Goal: Task Accomplishment & Management: Manage account settings

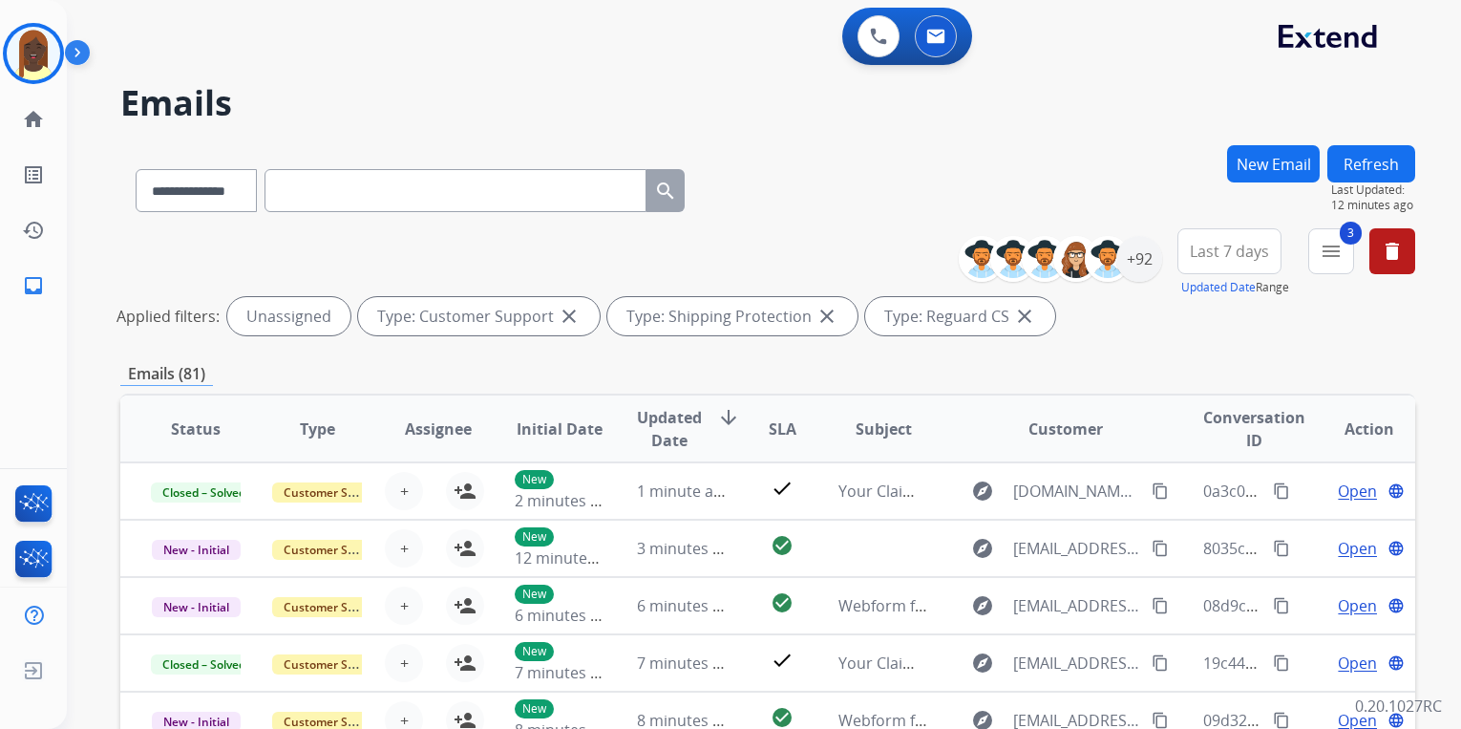
select select "**********"
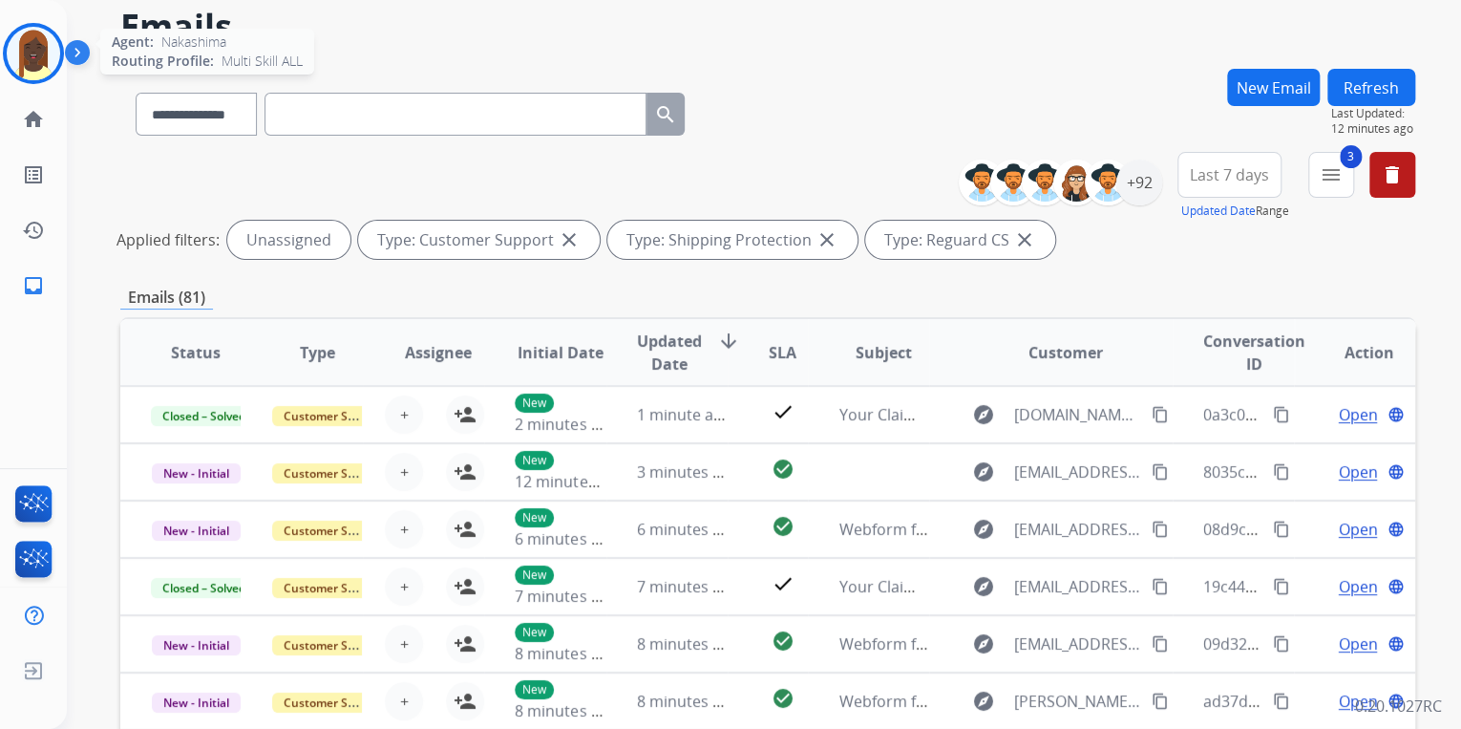
click at [29, 61] on img at bounding box center [33, 53] width 53 height 53
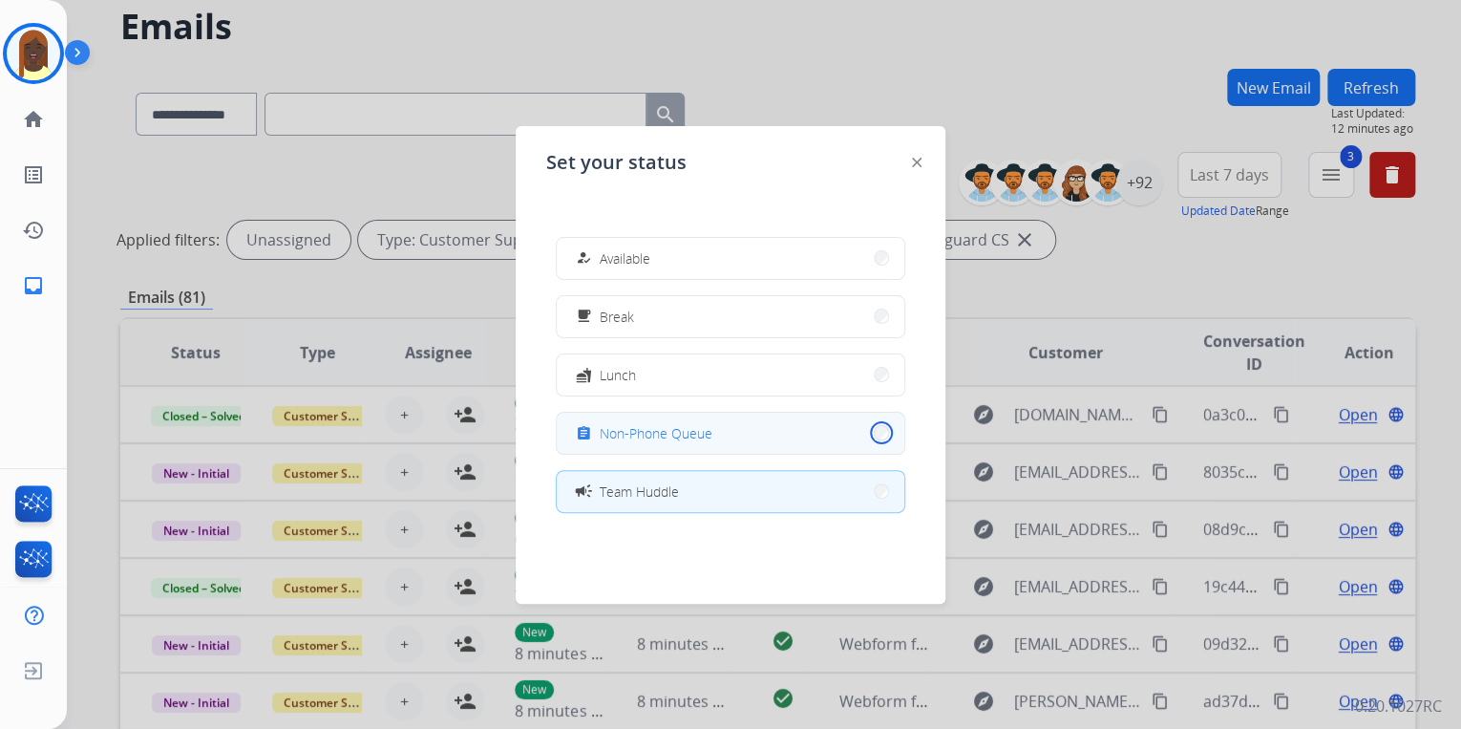
click at [869, 432] on button "assignment Non-Phone Queue" at bounding box center [731, 433] width 348 height 41
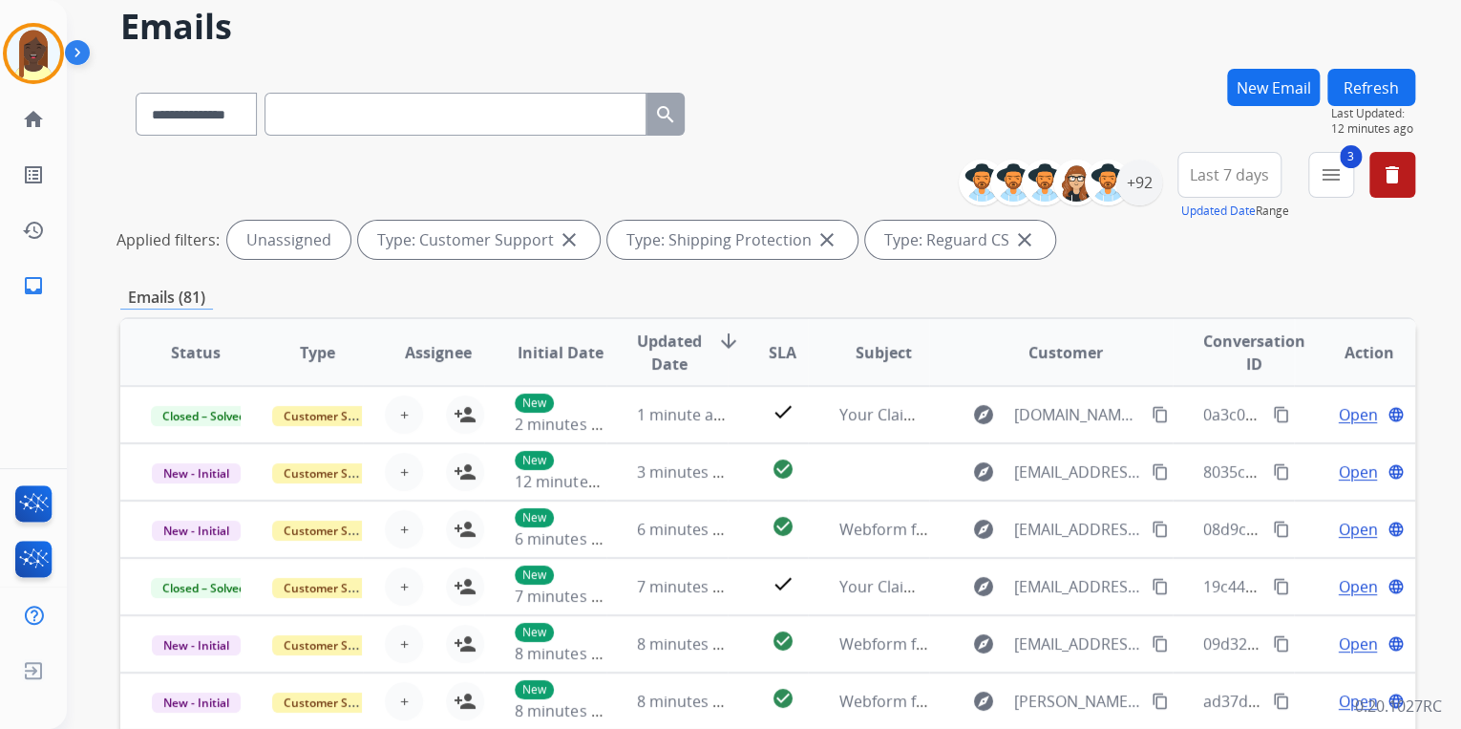
click at [839, 111] on div "**********" at bounding box center [767, 110] width 1295 height 83
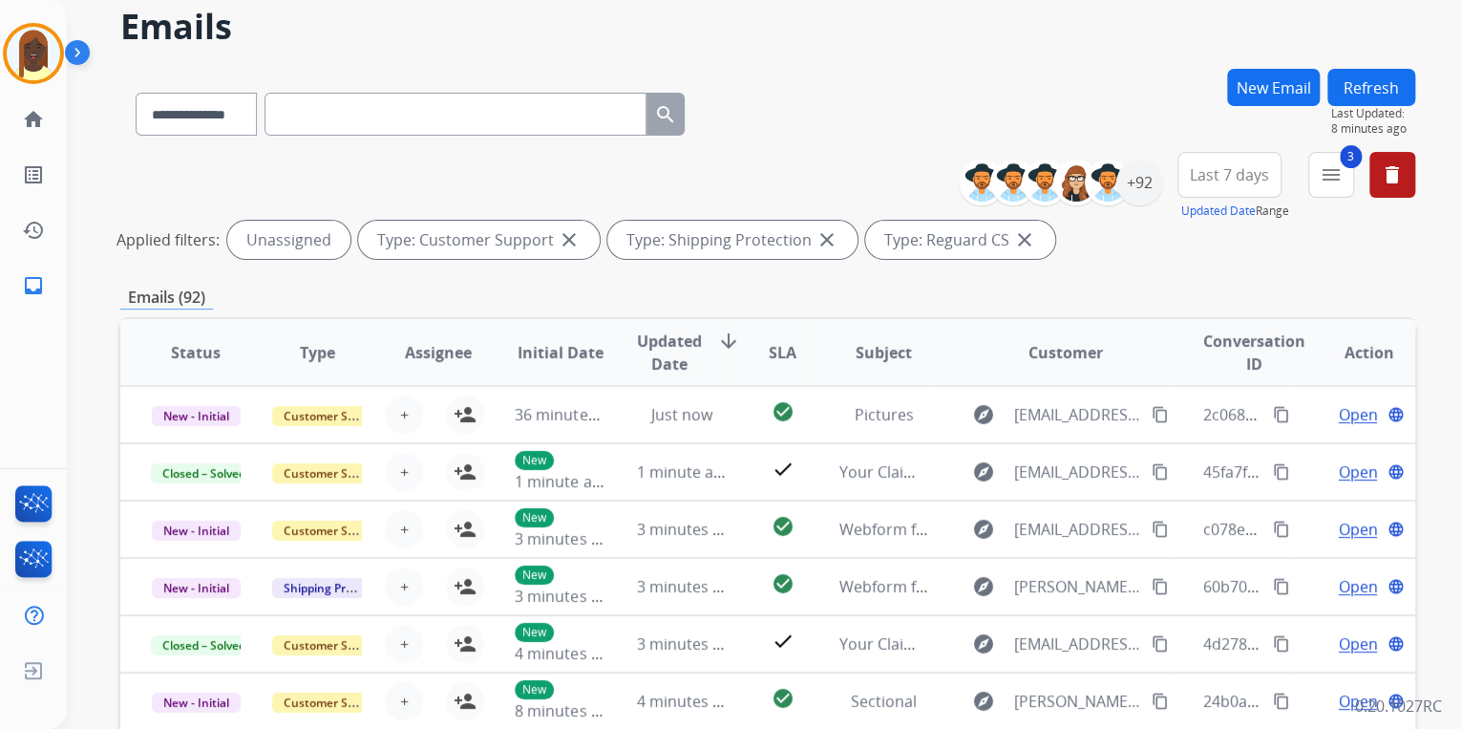
click at [908, 118] on div "**********" at bounding box center [767, 110] width 1295 height 83
click at [1389, 186] on button "delete Clear All" at bounding box center [1393, 175] width 46 height 46
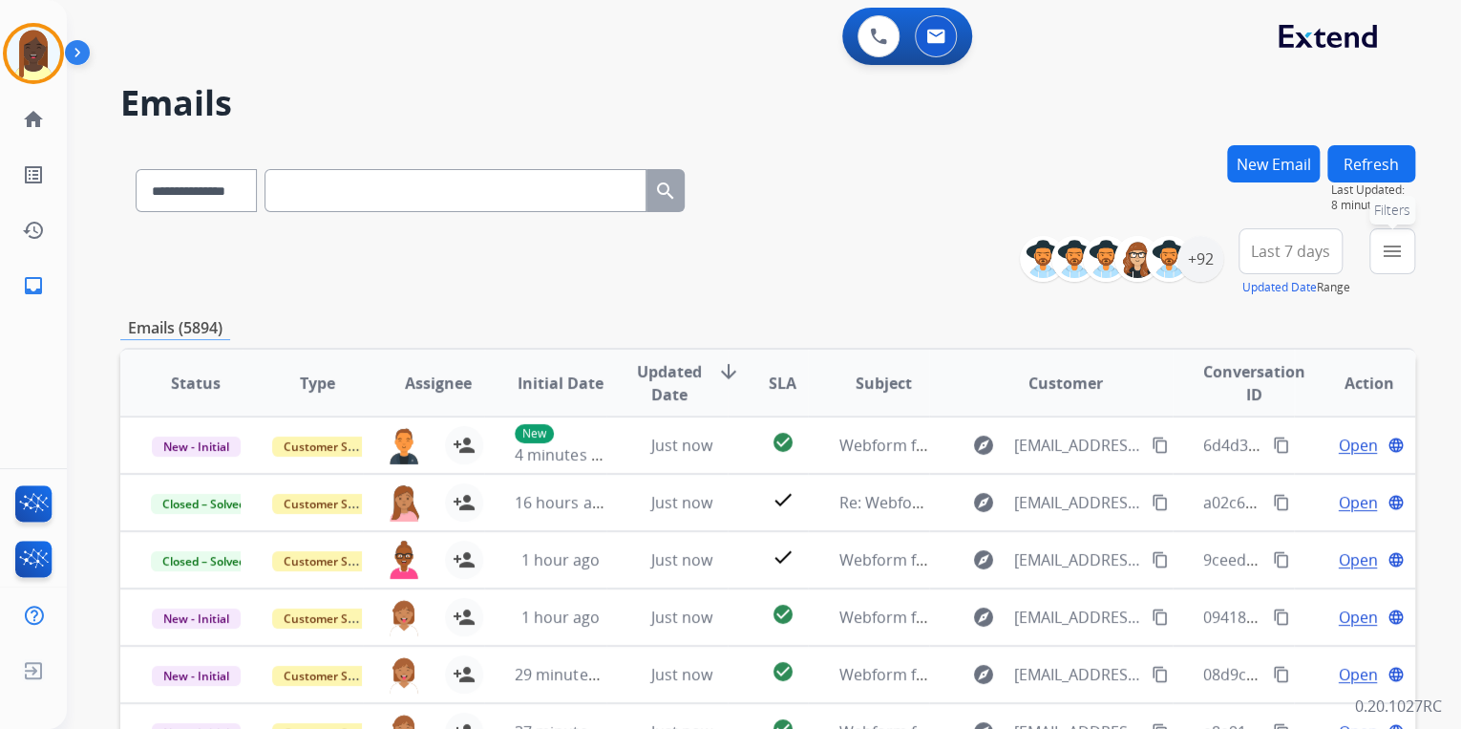
click at [1397, 254] on mat-icon "menu" at bounding box center [1392, 251] width 23 height 23
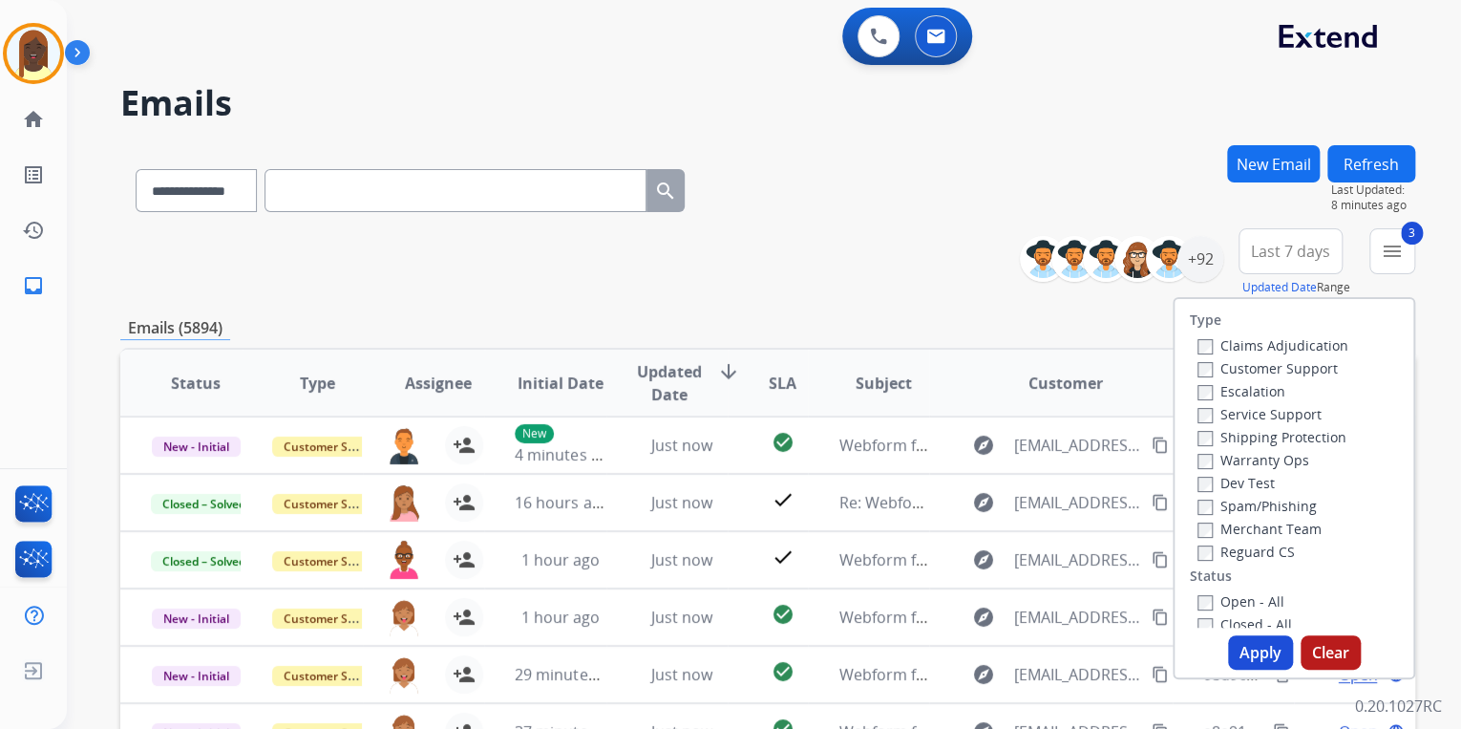
drag, startPoint x: 1254, startPoint y: 655, endPoint x: 1135, endPoint y: 589, distance: 136.4
click at [1249, 647] on button "Apply" at bounding box center [1260, 652] width 65 height 34
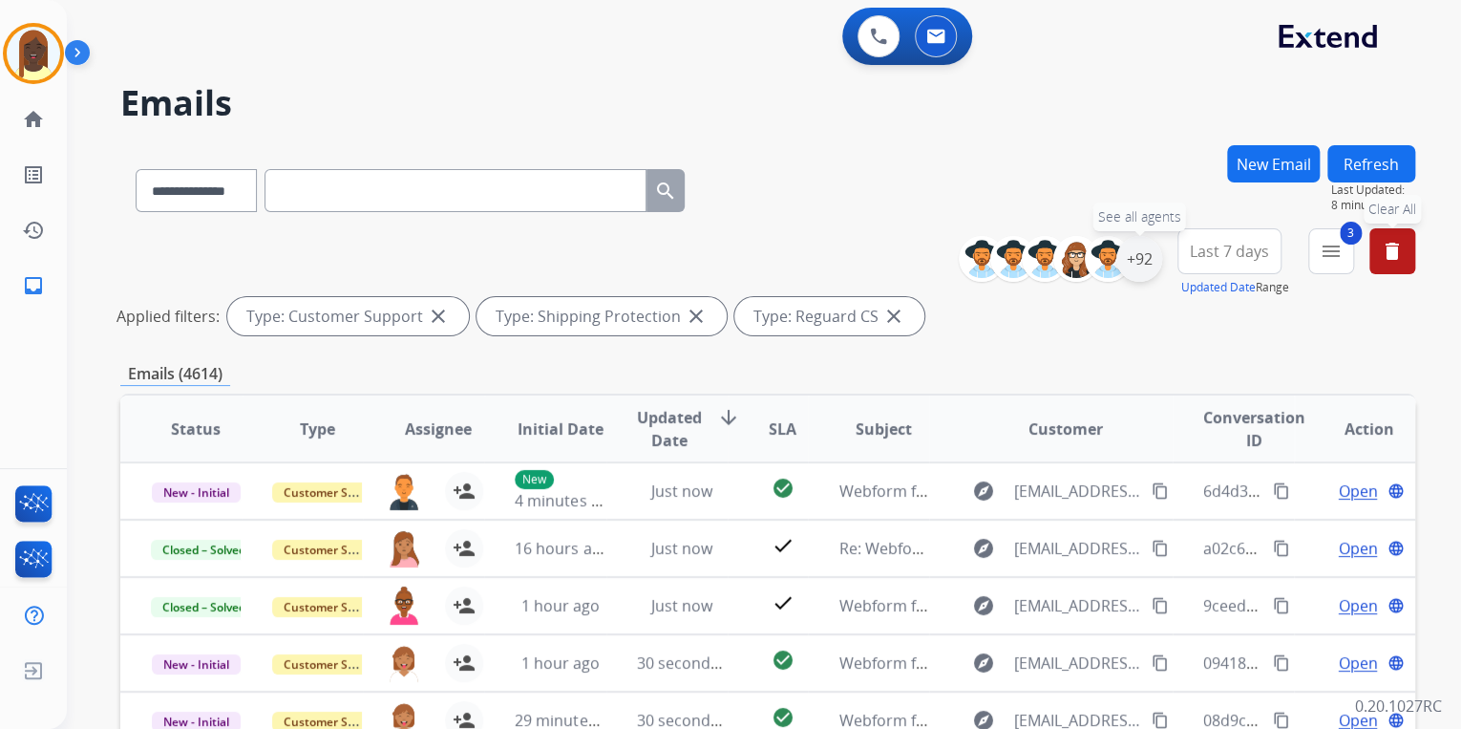
click at [1132, 275] on div "+92" at bounding box center [1140, 259] width 46 height 46
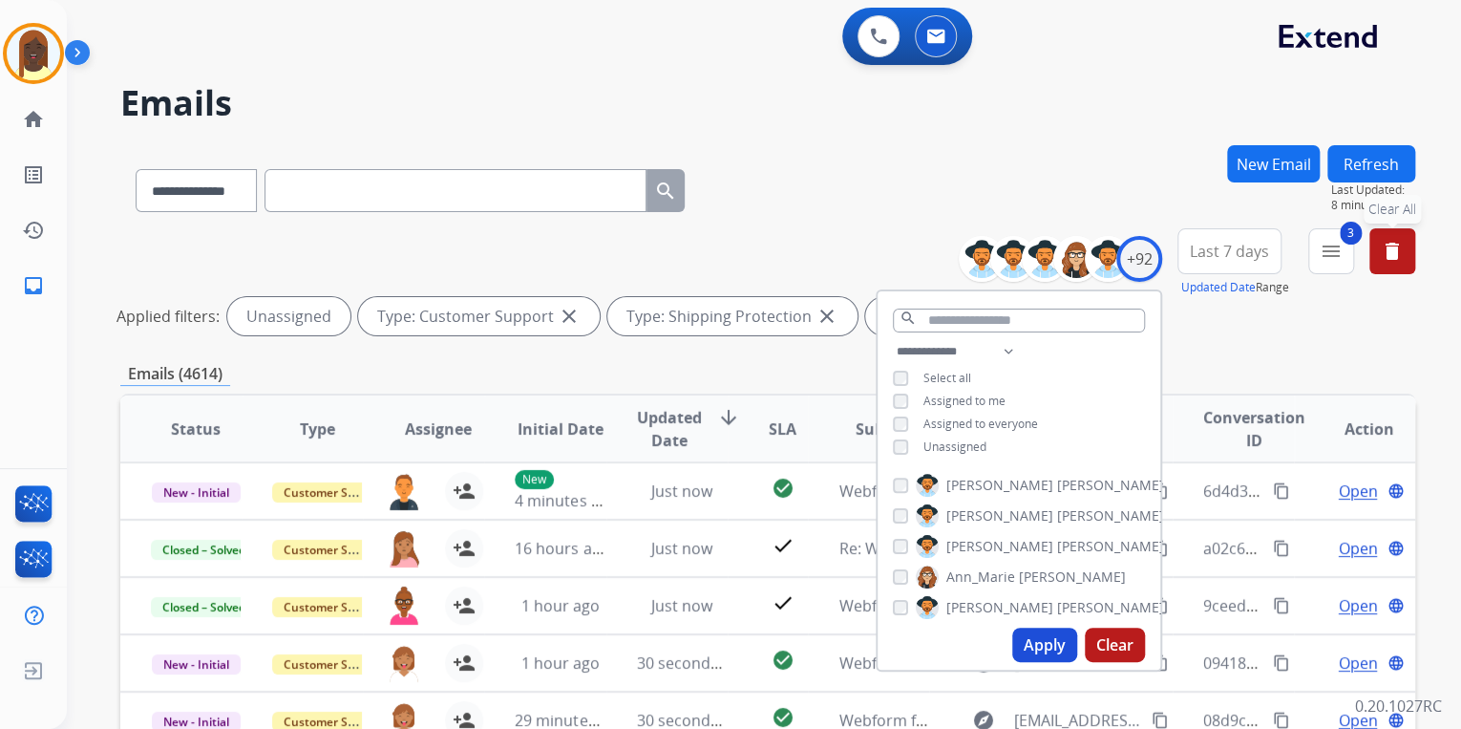
drag, startPoint x: 1039, startPoint y: 648, endPoint x: 792, endPoint y: 401, distance: 349.2
click at [1031, 640] on button "Apply" at bounding box center [1045, 645] width 65 height 34
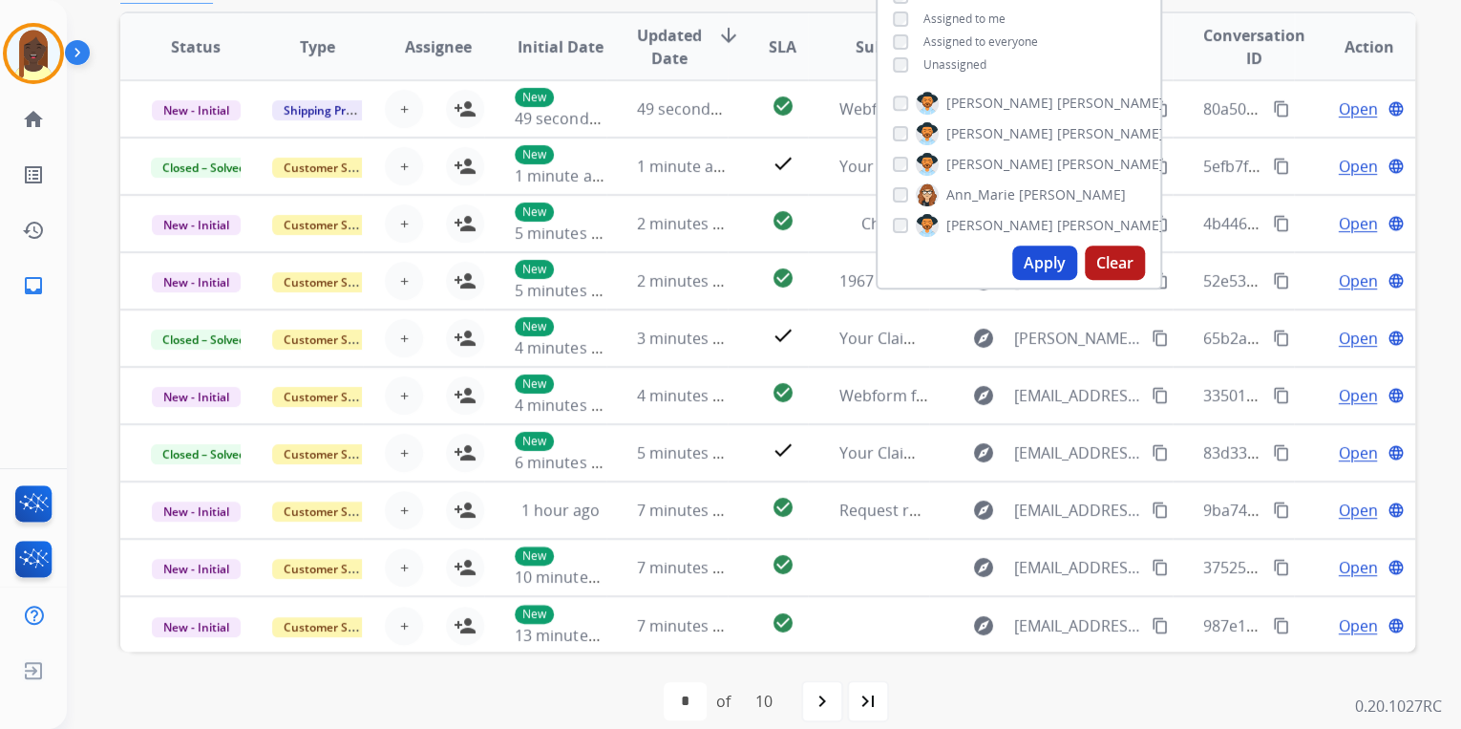
scroll to position [1, 0]
click at [830, 704] on mat-icon "navigate_next" at bounding box center [822, 701] width 23 height 23
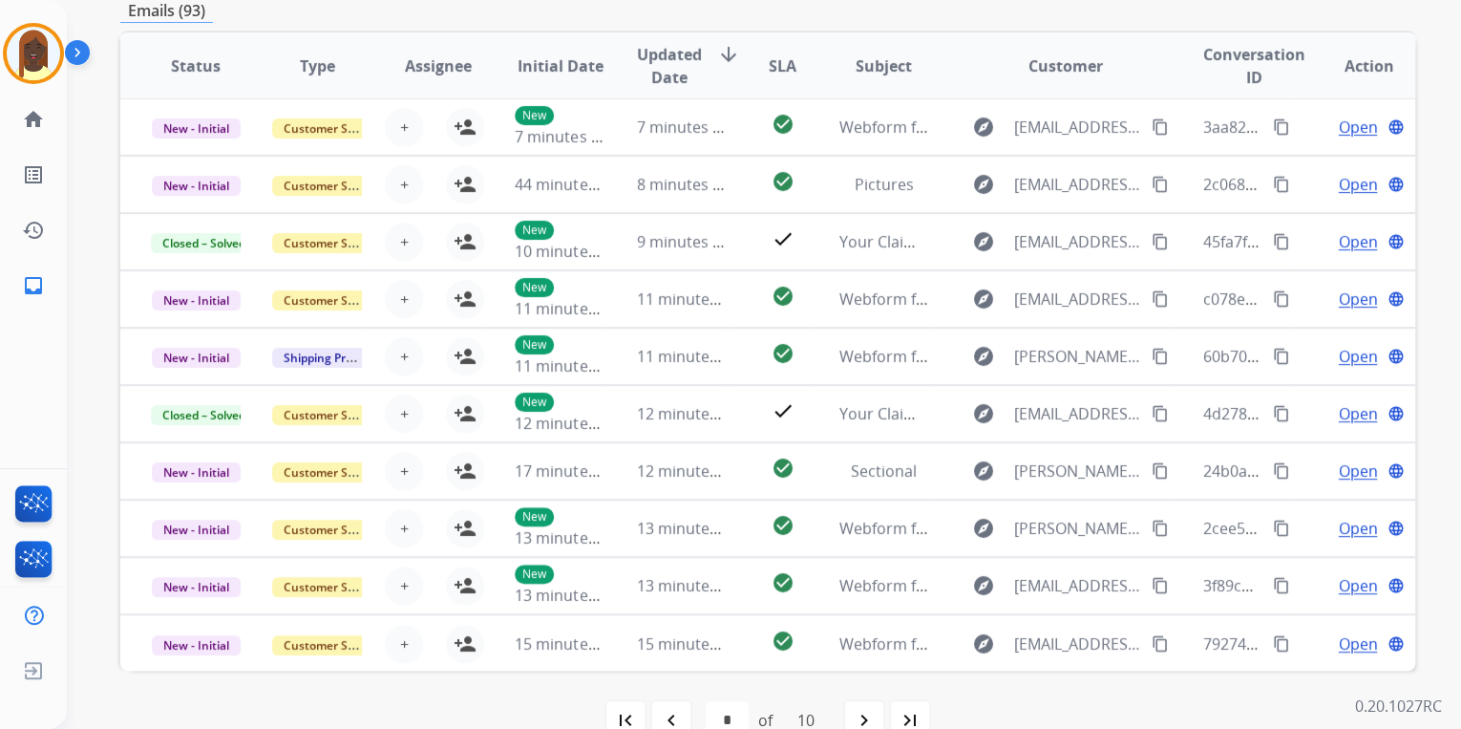
scroll to position [382, 0]
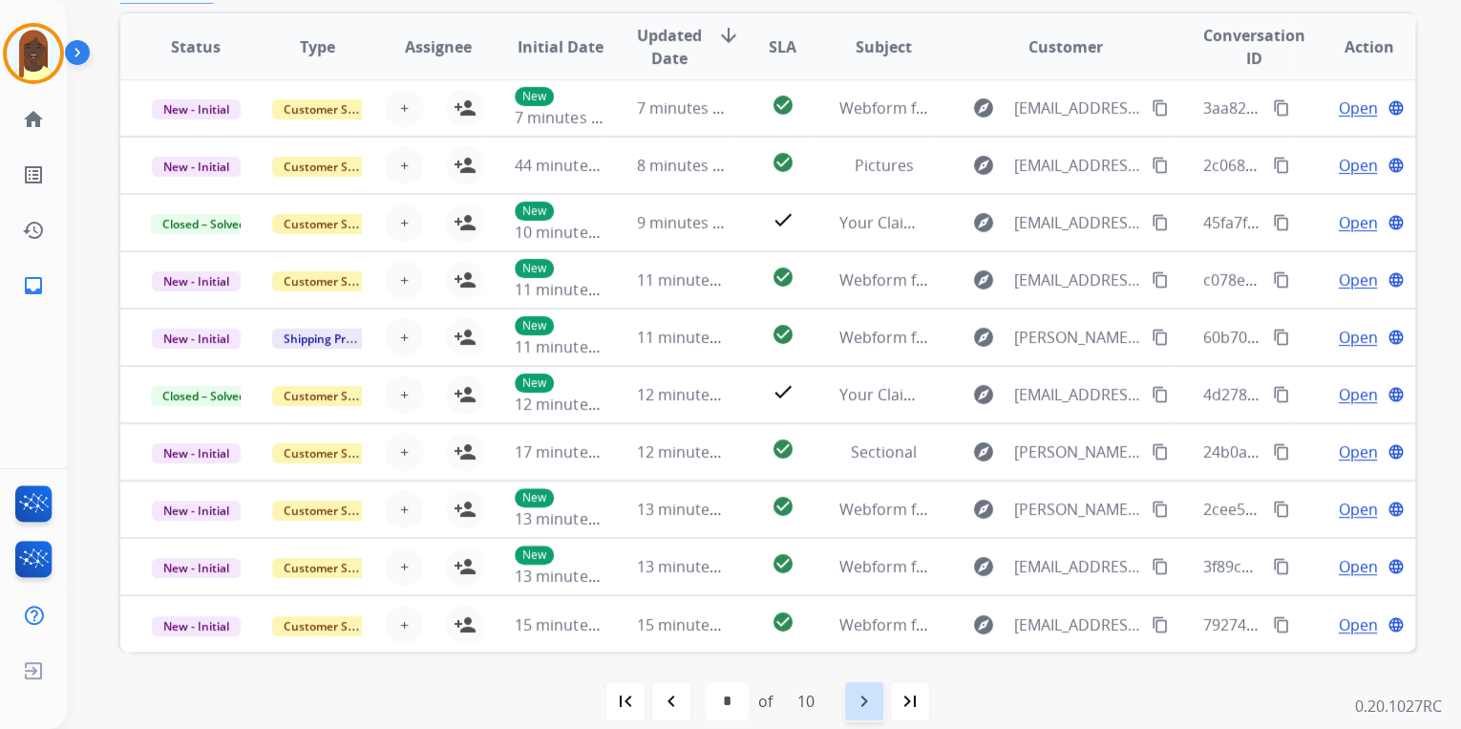
drag, startPoint x: 859, startPoint y: 704, endPoint x: 858, endPoint y: 691, distance: 13.4
click at [860, 704] on mat-icon "navigate_next" at bounding box center [864, 701] width 23 height 23
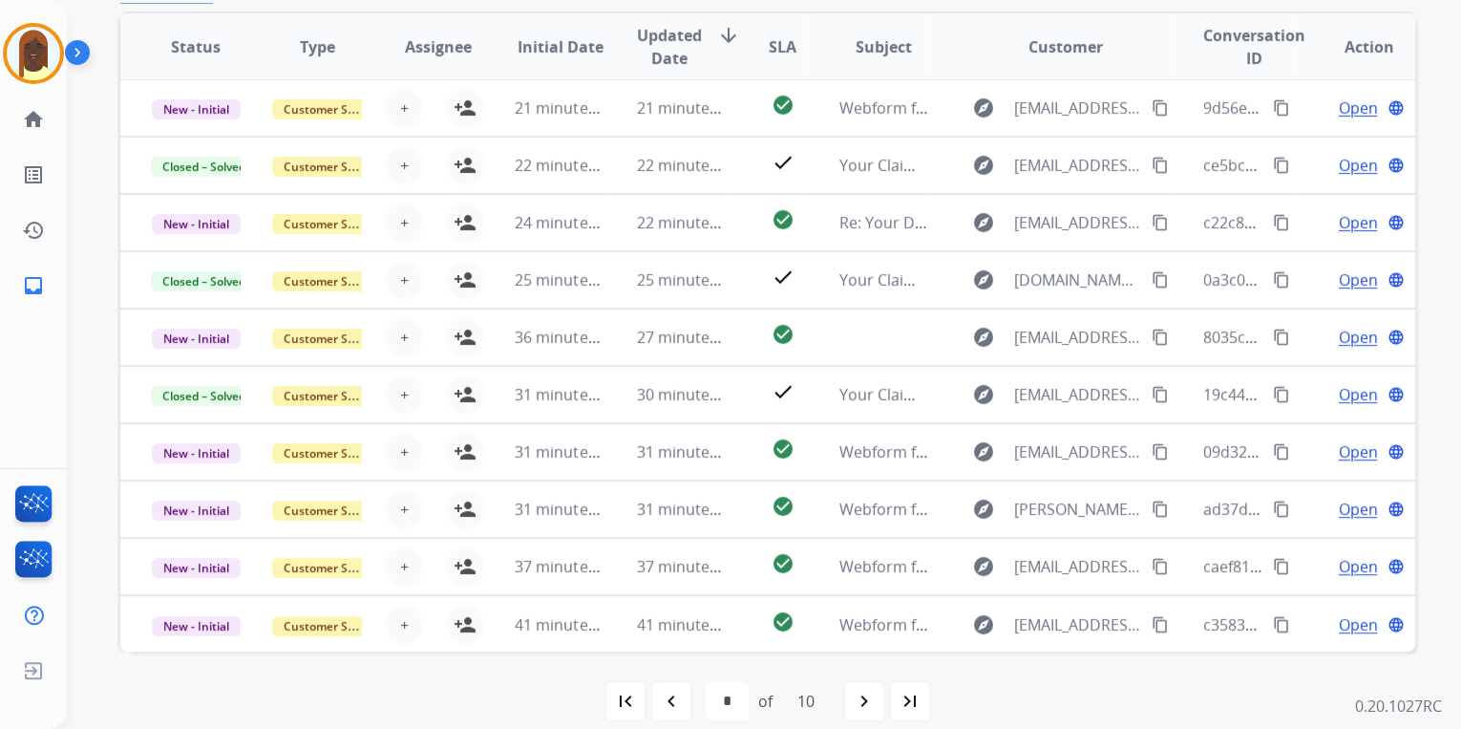
drag, startPoint x: 867, startPoint y: 703, endPoint x: 829, endPoint y: 625, distance: 87.1
click at [866, 703] on mat-icon "navigate_next" at bounding box center [864, 701] width 23 height 23
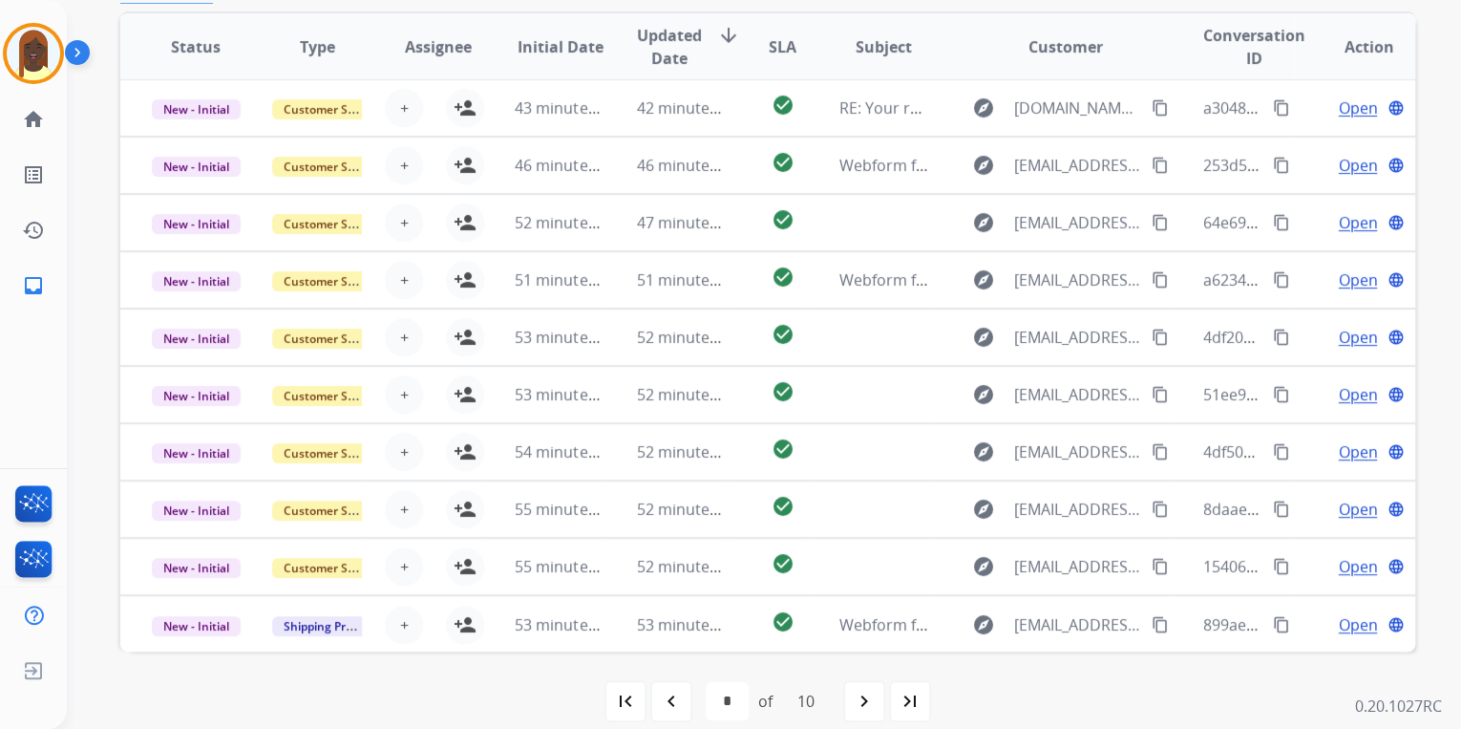
drag, startPoint x: 864, startPoint y: 711, endPoint x: 823, endPoint y: 617, distance: 102.2
click at [864, 707] on mat-icon "navigate_next" at bounding box center [864, 701] width 23 height 23
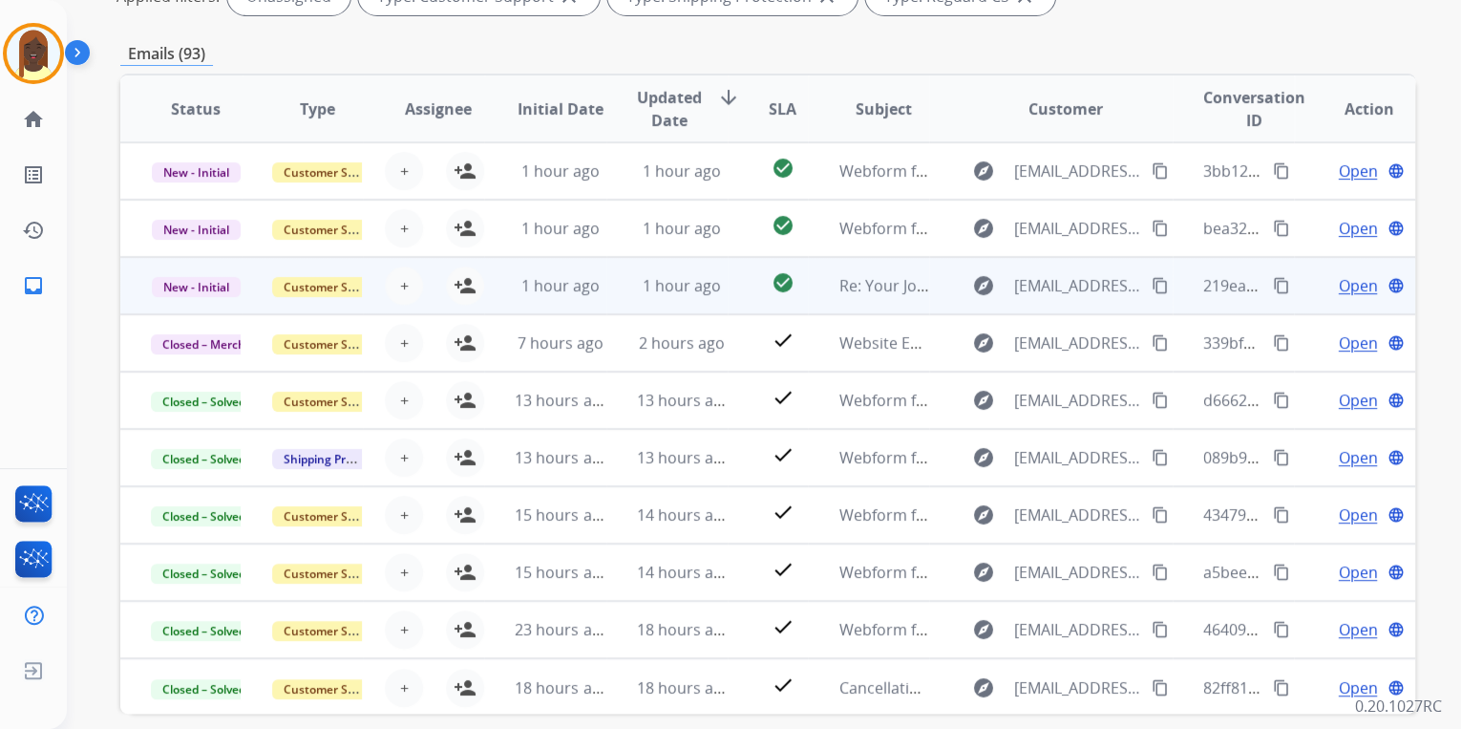
scroll to position [153, 0]
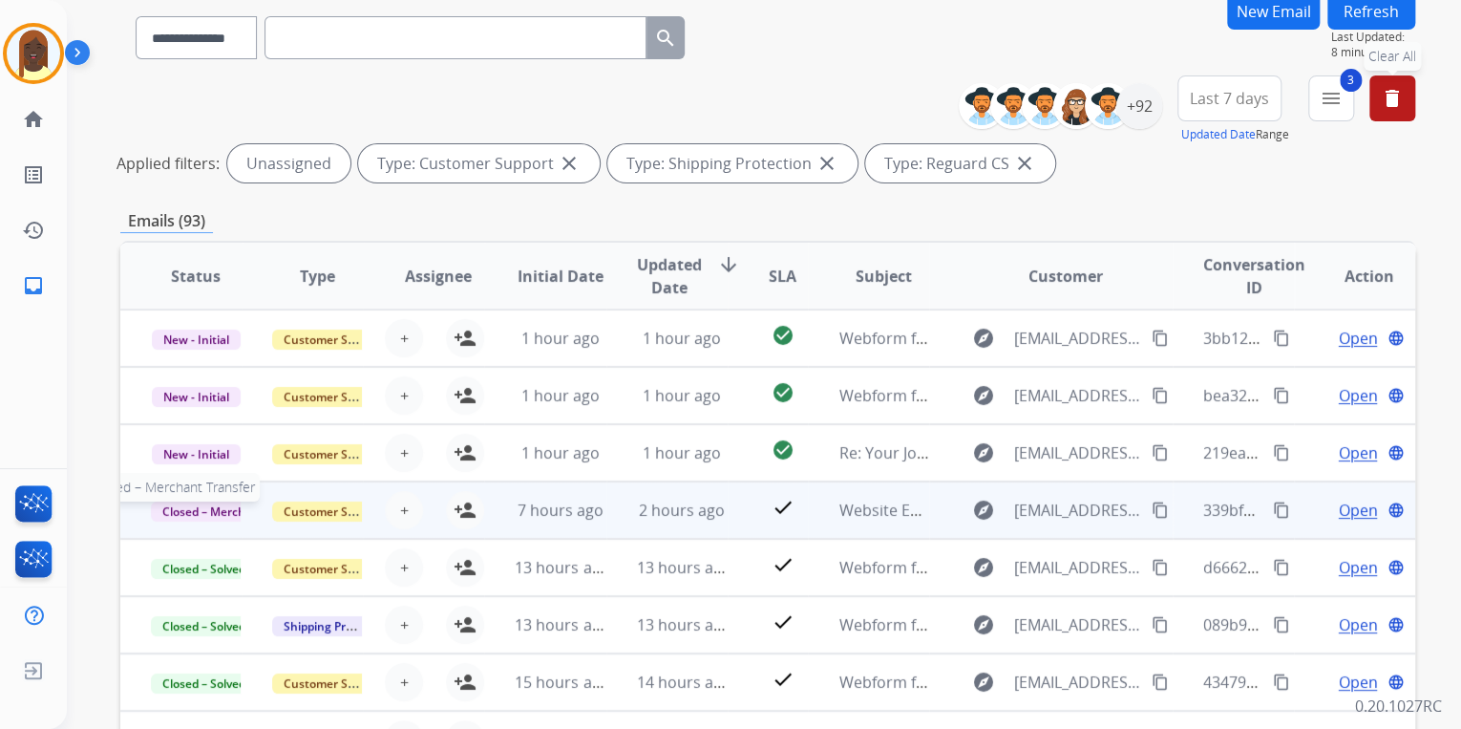
click at [187, 516] on span "Closed – Merchant Transfer" at bounding box center [238, 511] width 175 height 20
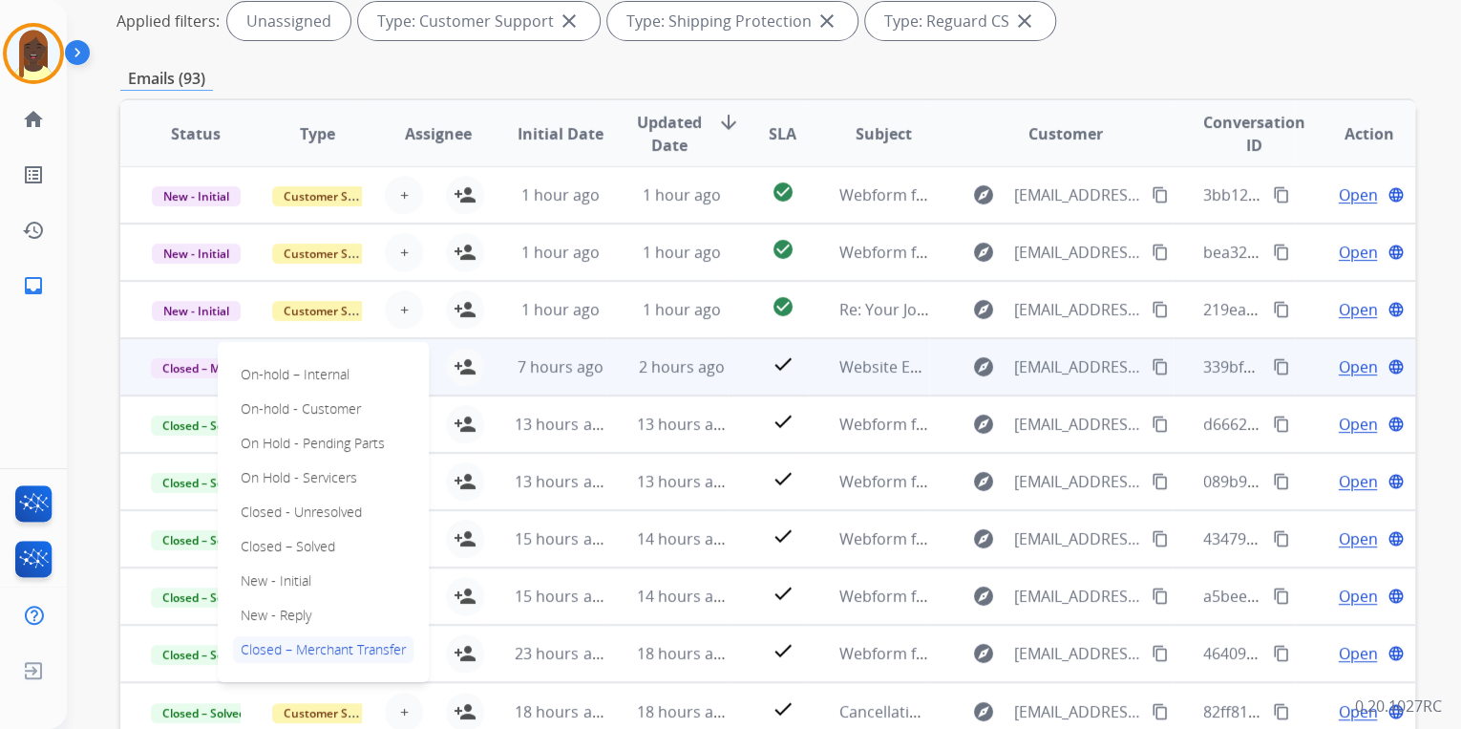
scroll to position [306, 0]
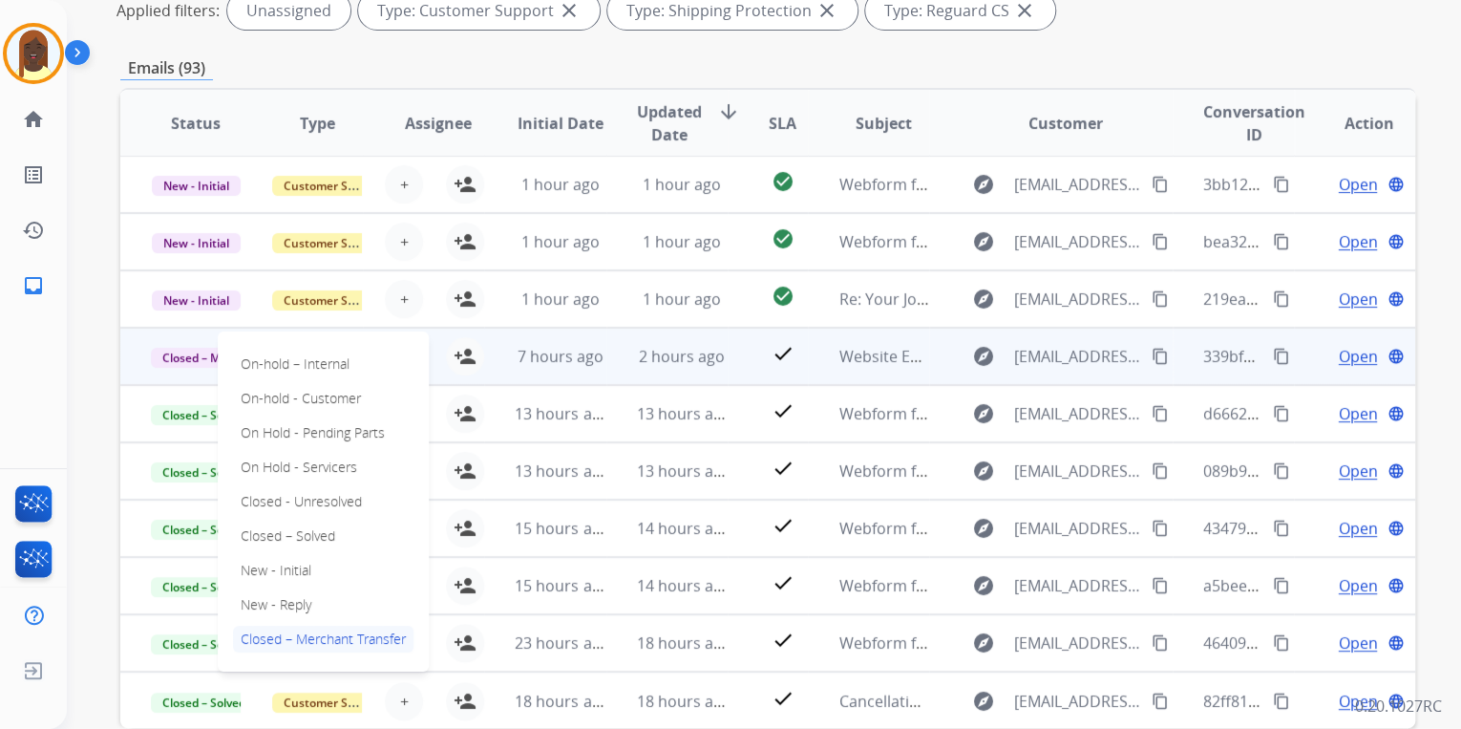
click at [1107, 73] on div "Emails (93)" at bounding box center [767, 68] width 1295 height 24
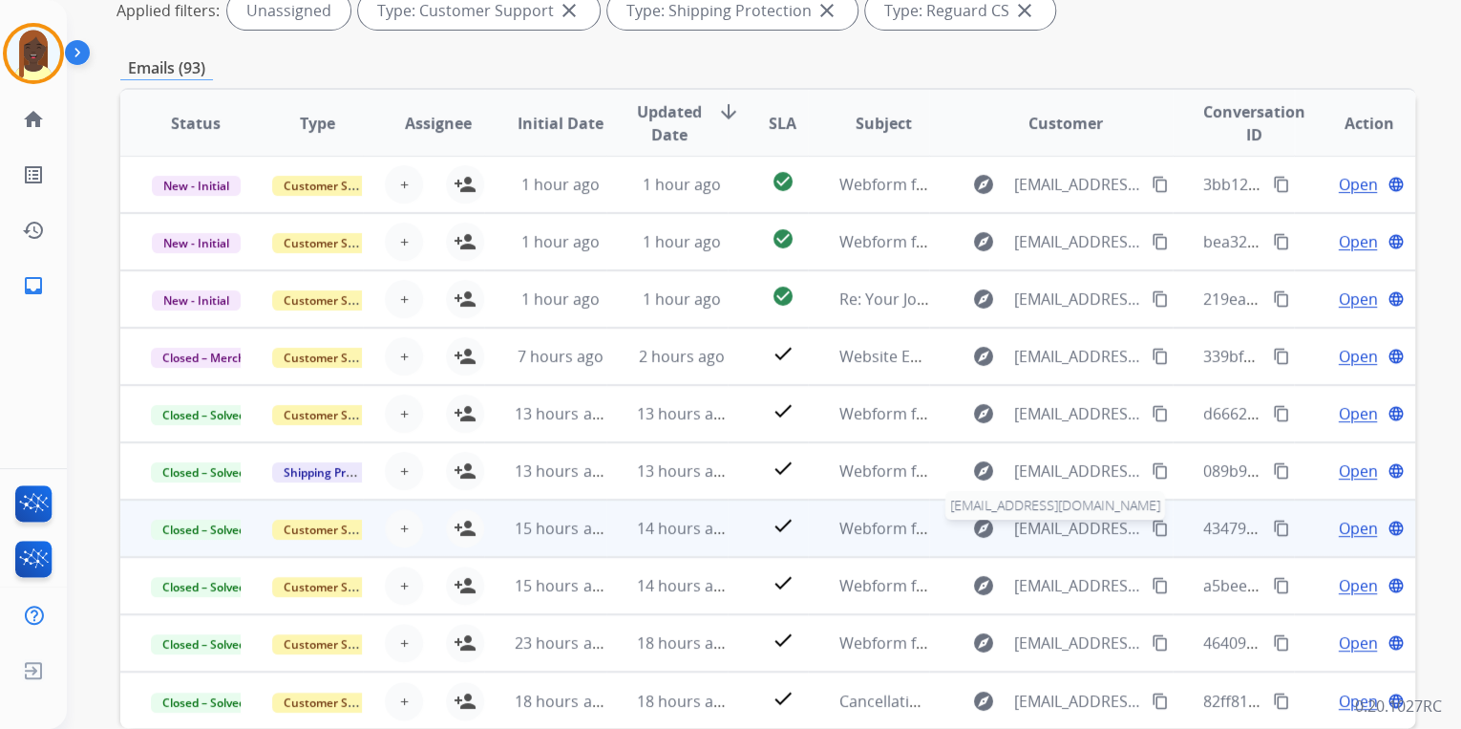
scroll to position [0, 0]
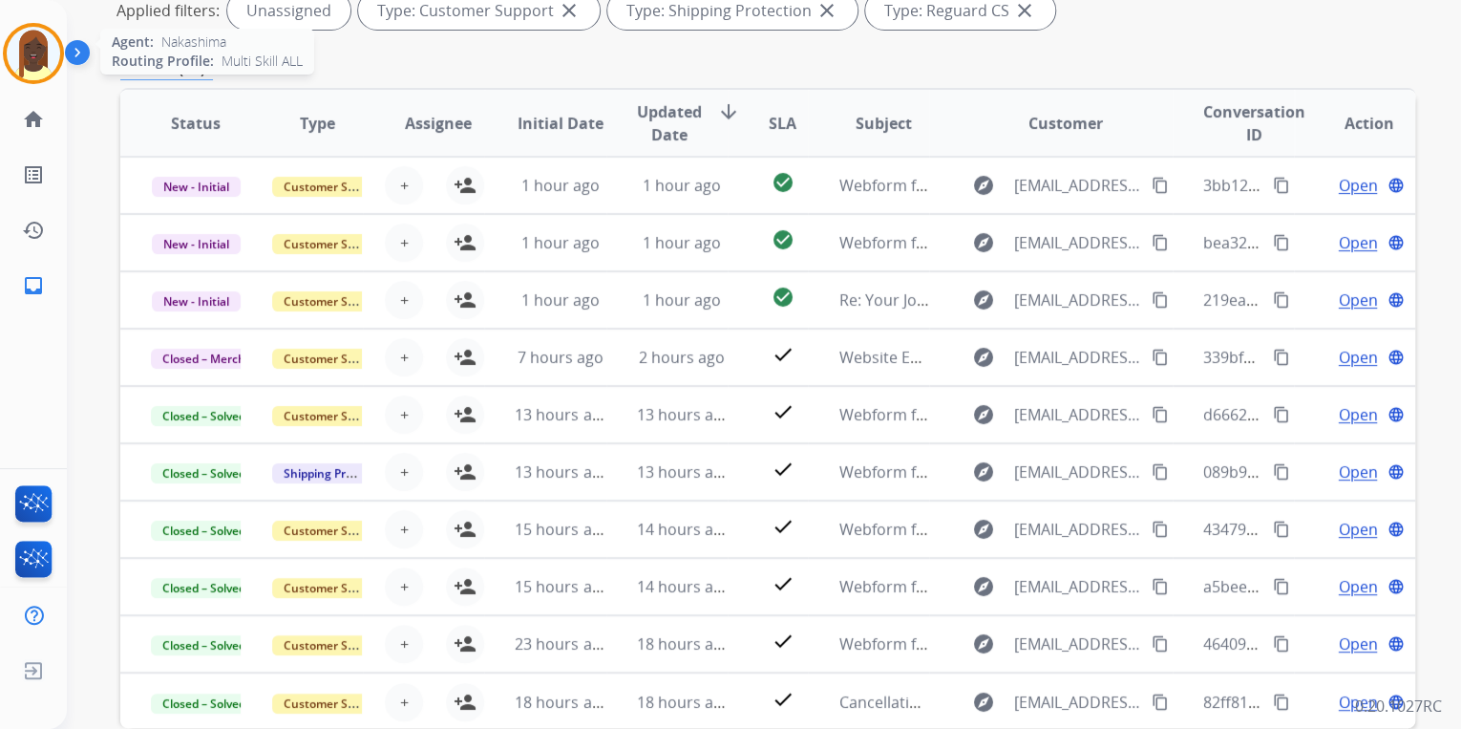
click at [44, 60] on img at bounding box center [33, 53] width 53 height 53
click at [1145, 69] on div "Emails (93)" at bounding box center [767, 68] width 1295 height 24
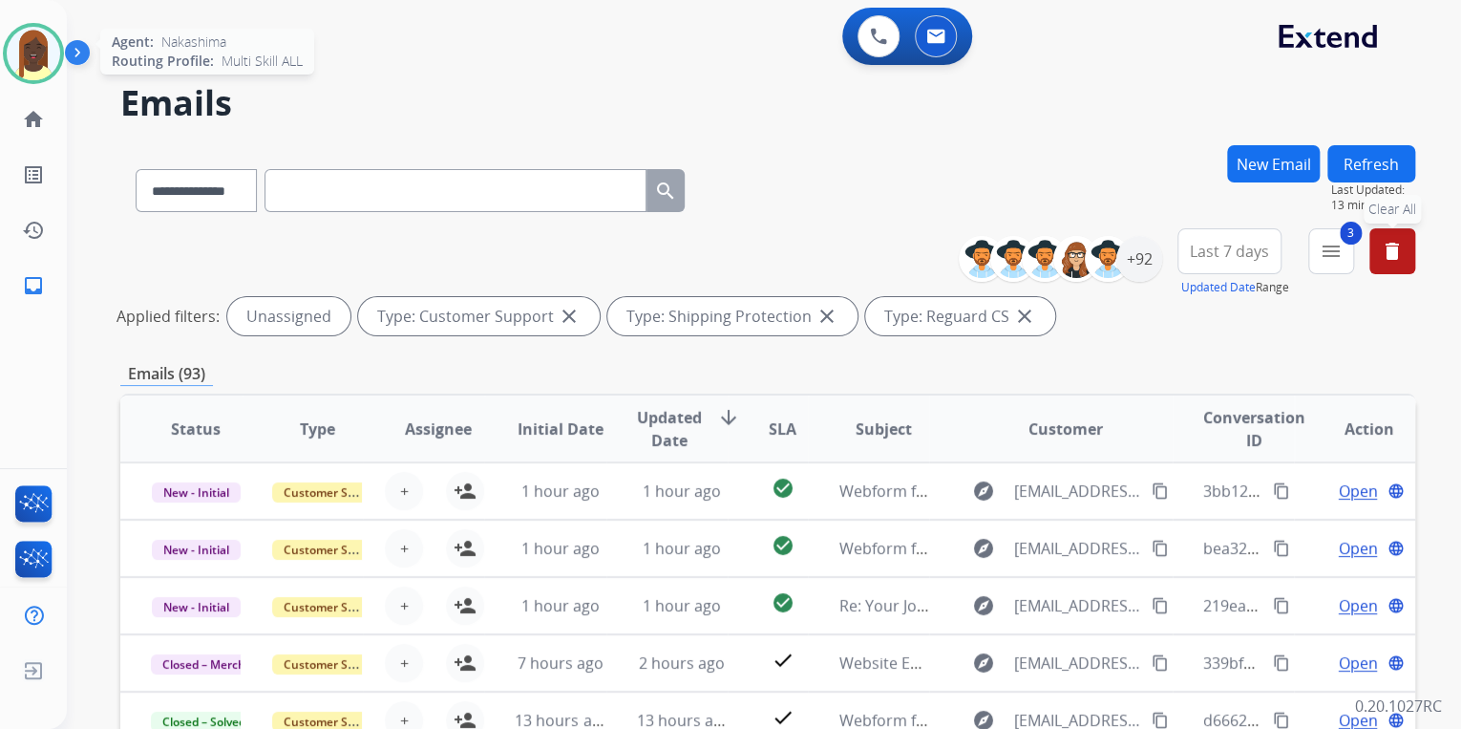
click at [49, 58] on img at bounding box center [33, 53] width 53 height 53
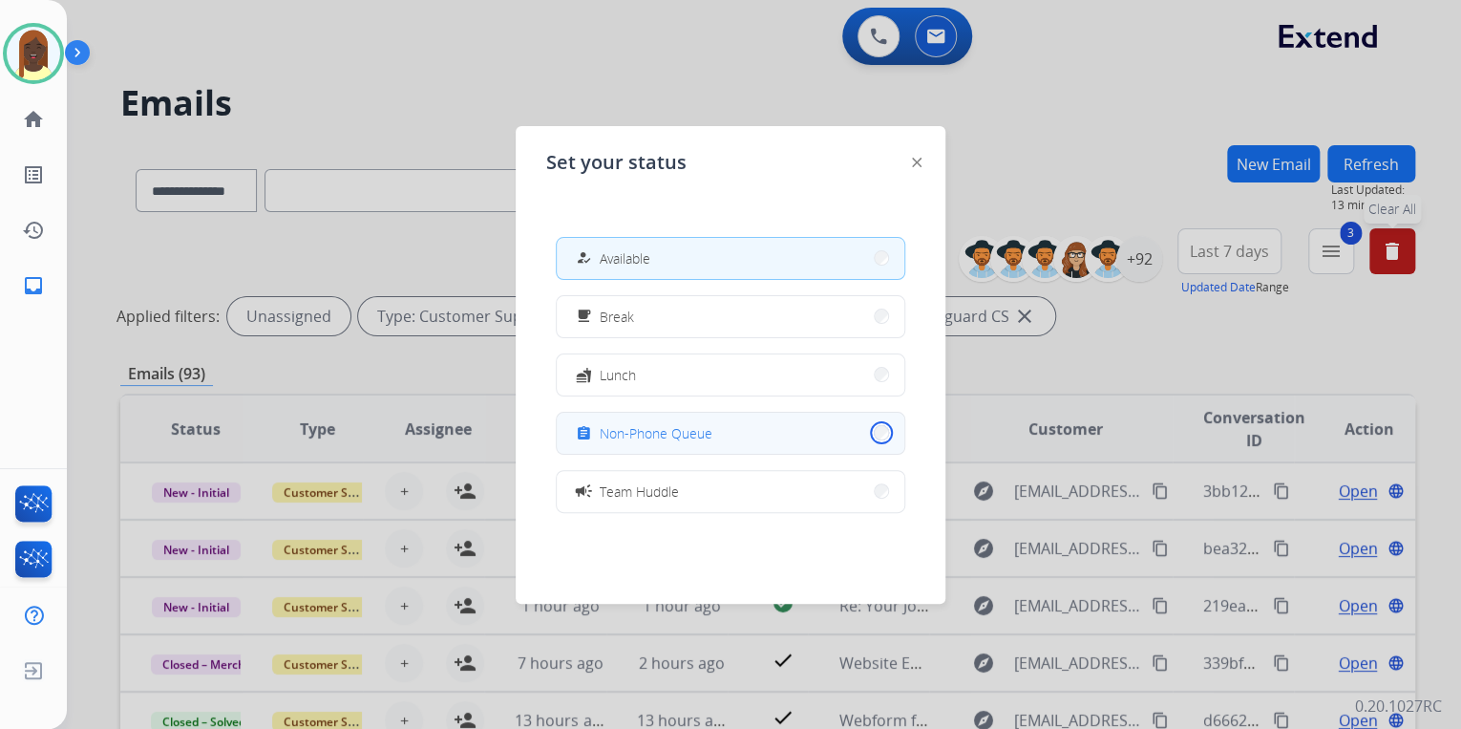
click at [868, 434] on button "assignment Non-Phone Queue" at bounding box center [731, 433] width 348 height 41
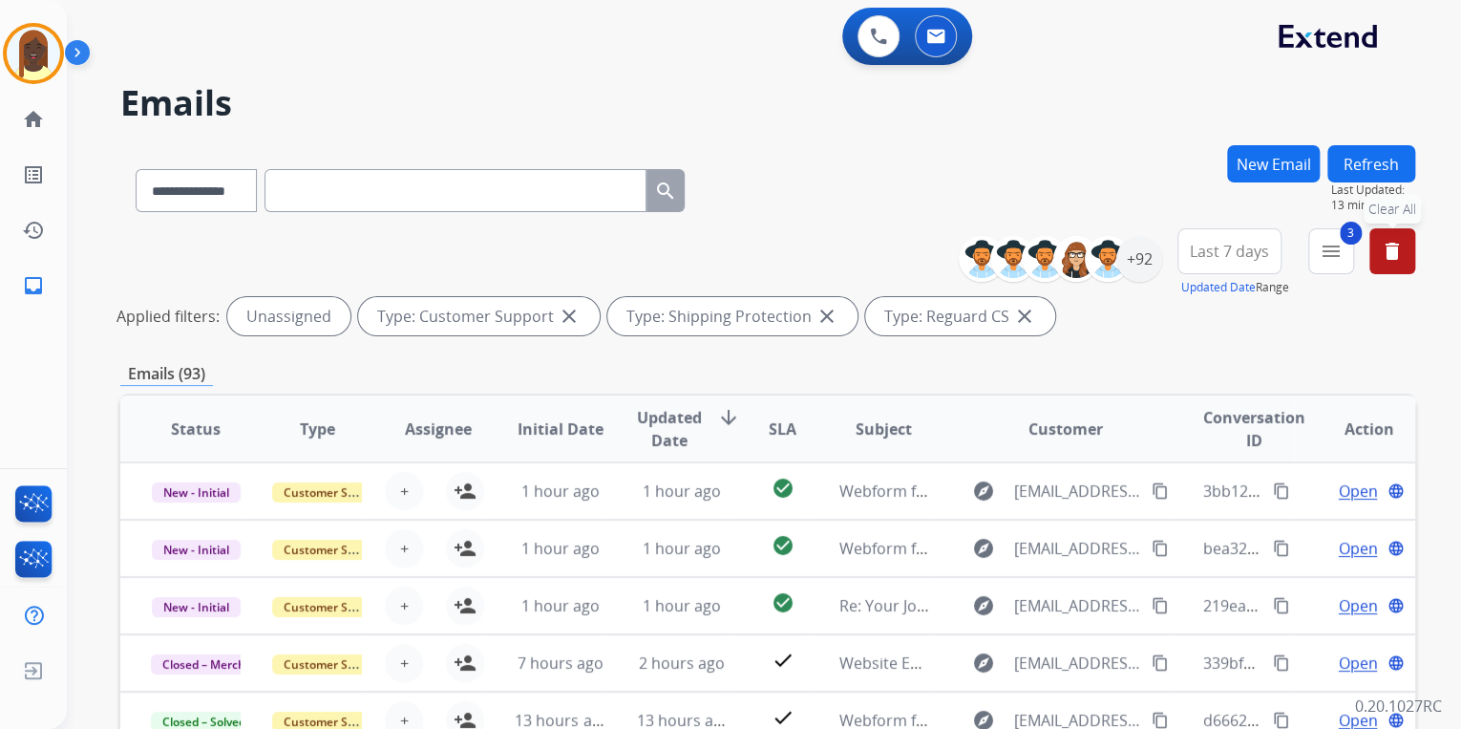
click at [569, 92] on h2 "Emails" at bounding box center [767, 103] width 1295 height 38
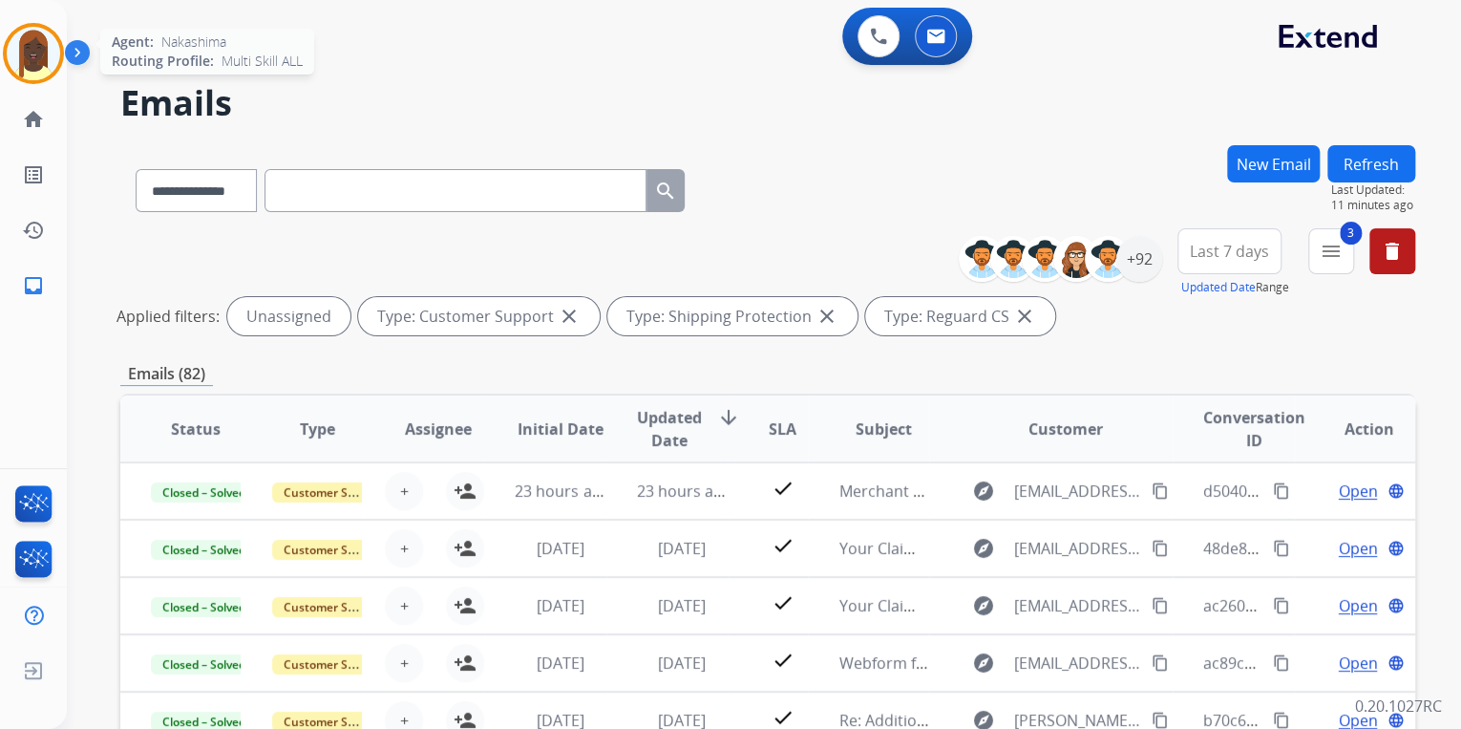
click at [36, 60] on img at bounding box center [33, 53] width 53 height 53
click at [818, 172] on div "**********" at bounding box center [767, 186] width 1295 height 83
click at [1016, 326] on mat-icon "close" at bounding box center [1024, 316] width 23 height 23
select select "*"
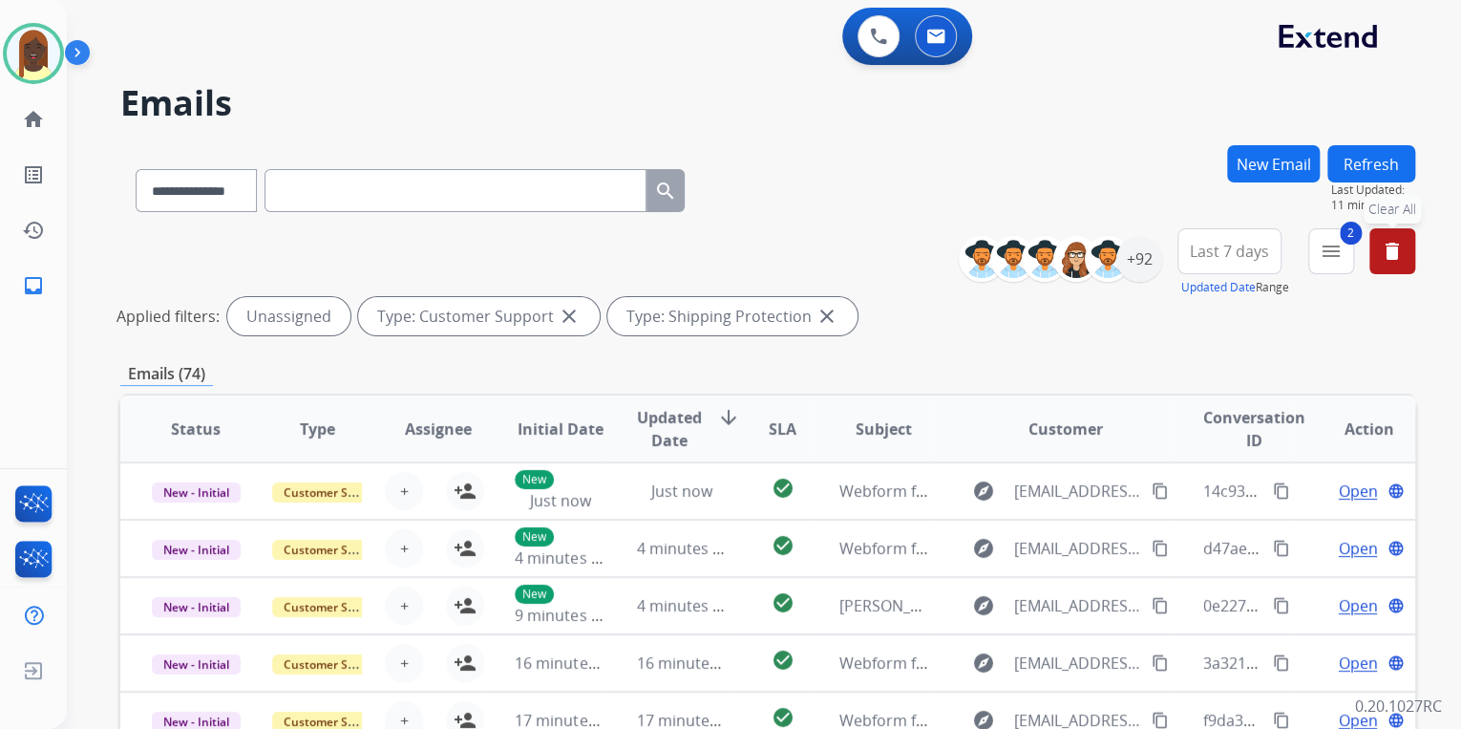
click at [1397, 258] on mat-icon "delete" at bounding box center [1392, 251] width 23 height 23
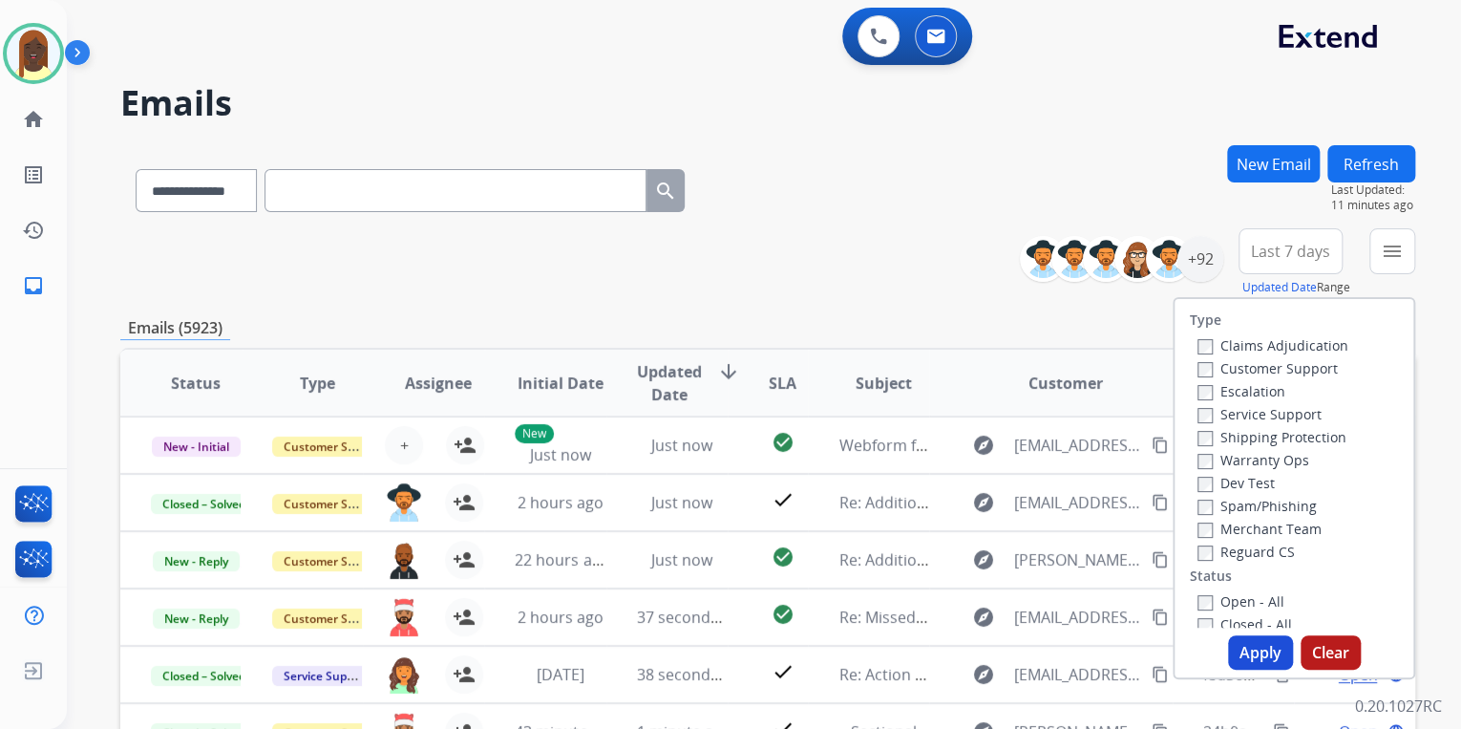
click at [814, 319] on div "Emails (5923)" at bounding box center [767, 328] width 1295 height 24
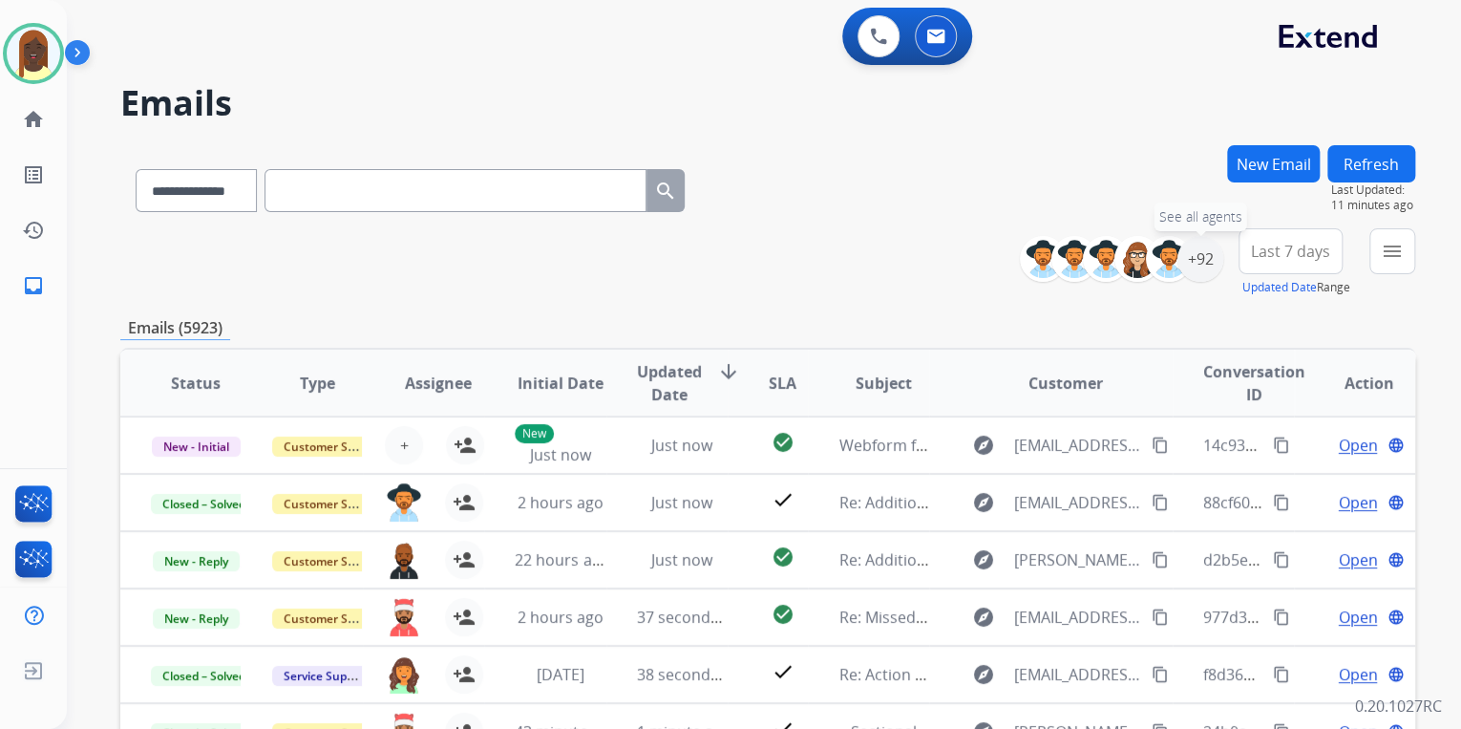
click at [1199, 264] on div "+92" at bounding box center [1201, 259] width 46 height 46
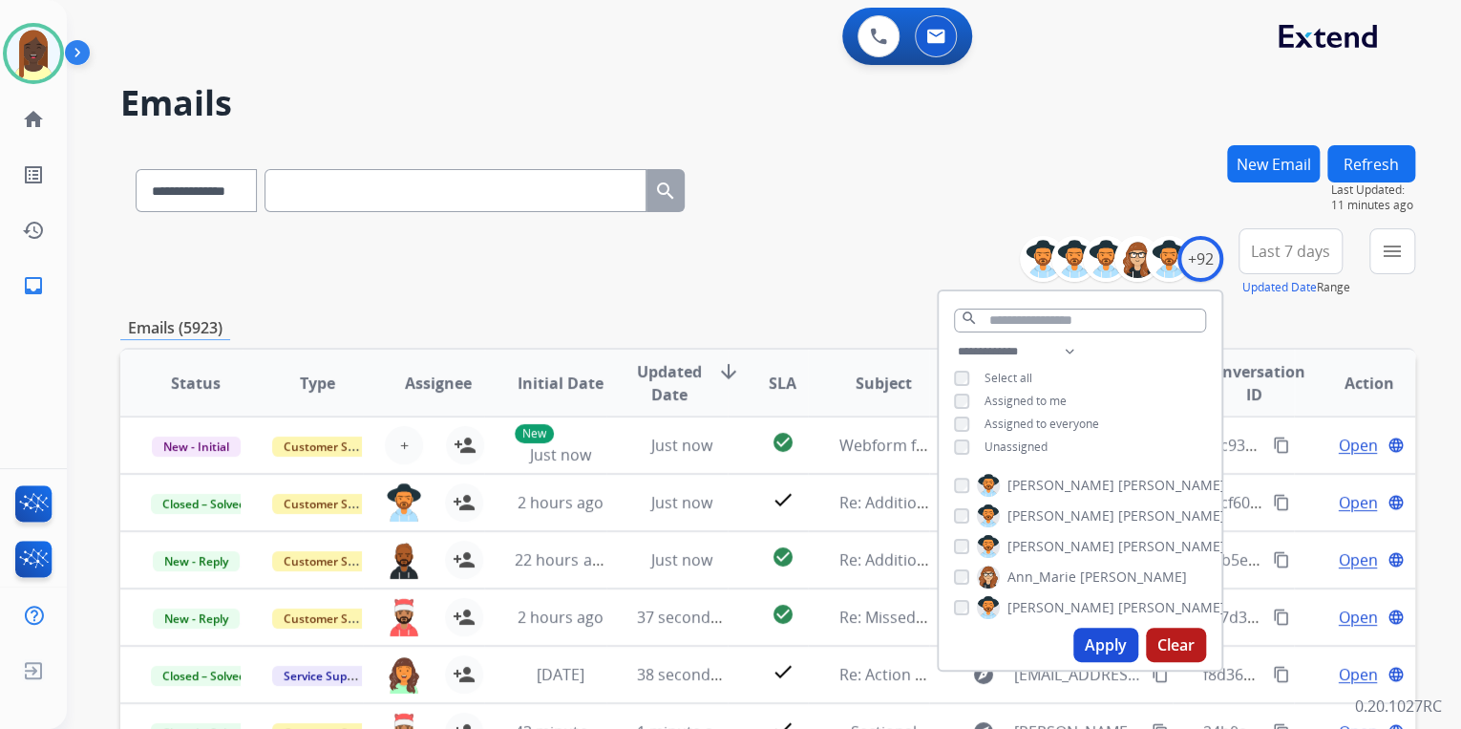
drag, startPoint x: 1099, startPoint y: 650, endPoint x: 1083, endPoint y: 626, distance: 29.7
click at [1100, 647] on button "Apply" at bounding box center [1106, 645] width 65 height 34
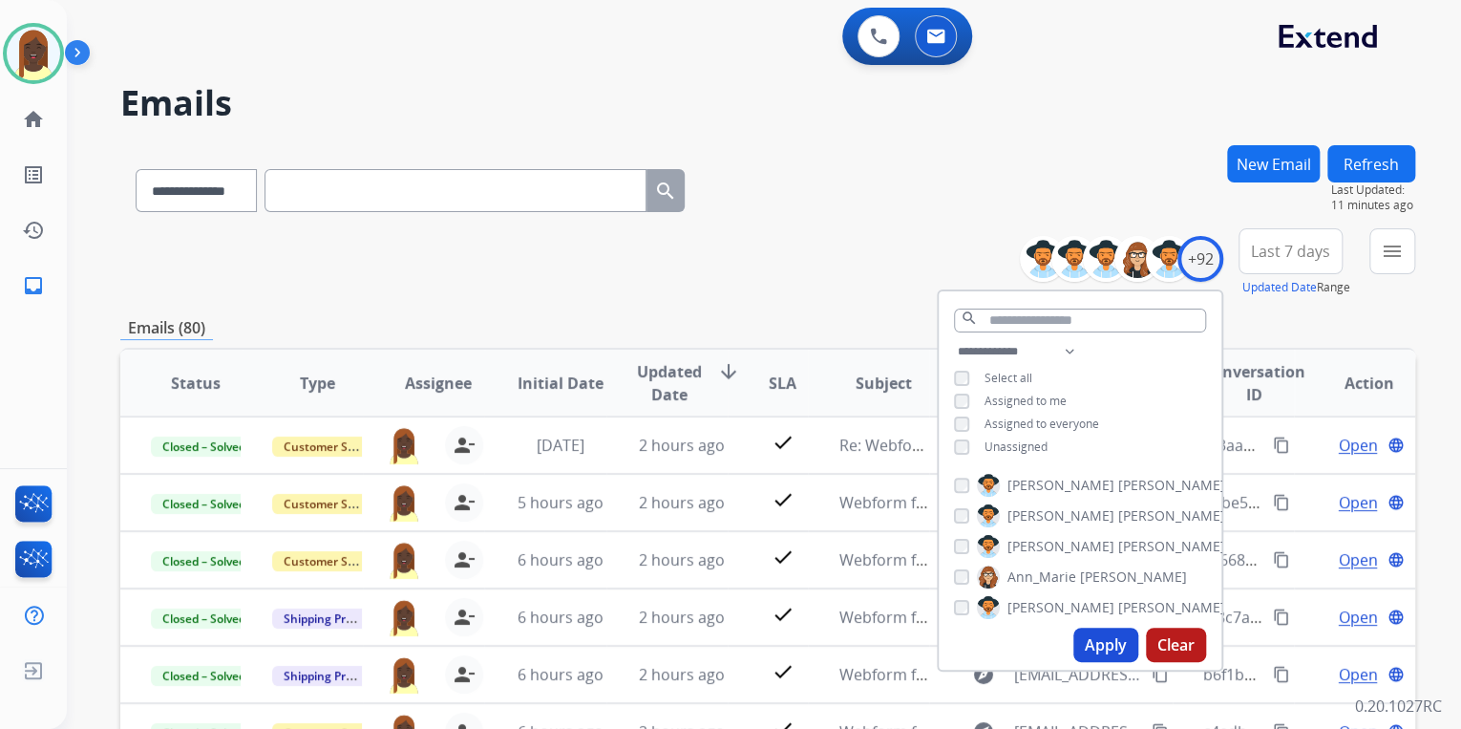
click at [770, 248] on div "**********" at bounding box center [767, 262] width 1295 height 69
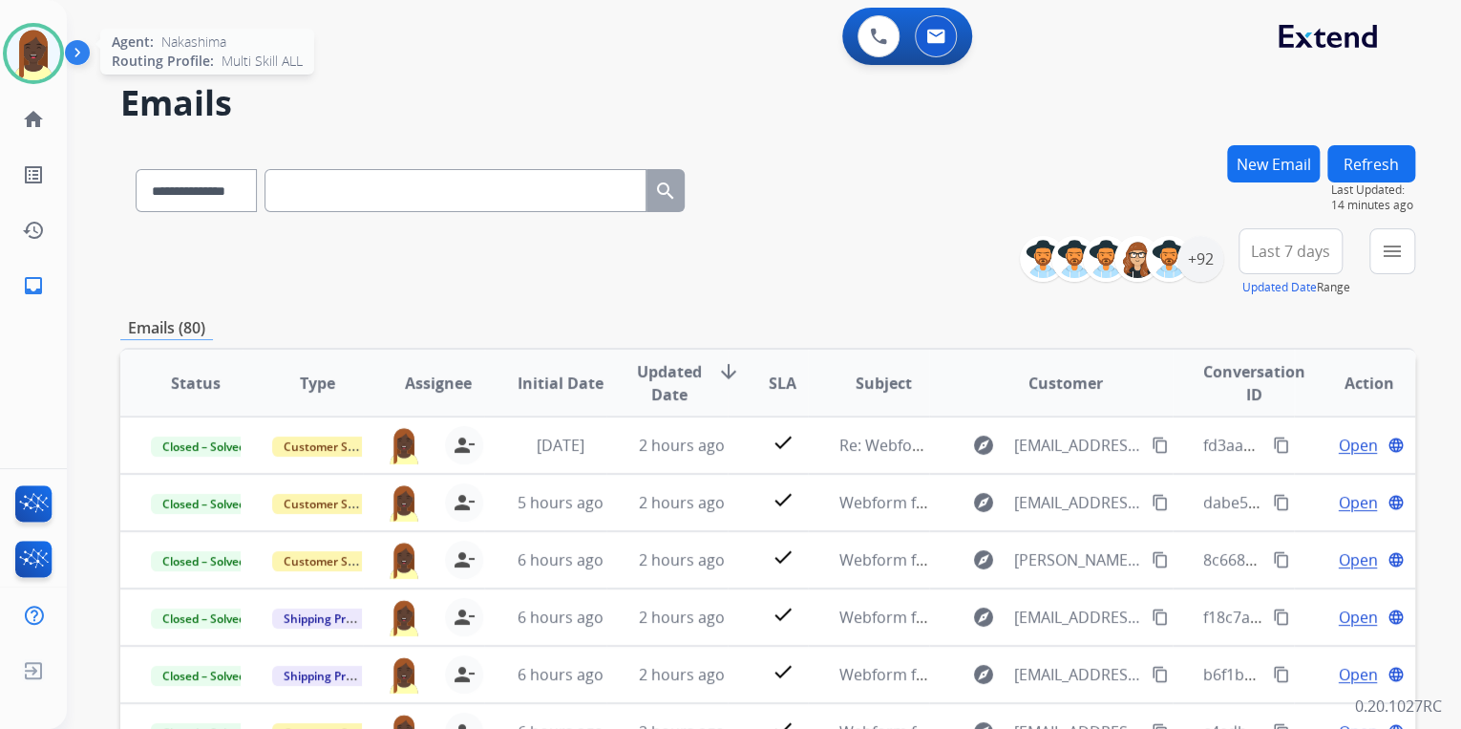
click at [32, 55] on img at bounding box center [33, 53] width 53 height 53
click at [35, 63] on img at bounding box center [33, 53] width 53 height 53
click at [499, 96] on h2 "Emails" at bounding box center [767, 103] width 1295 height 38
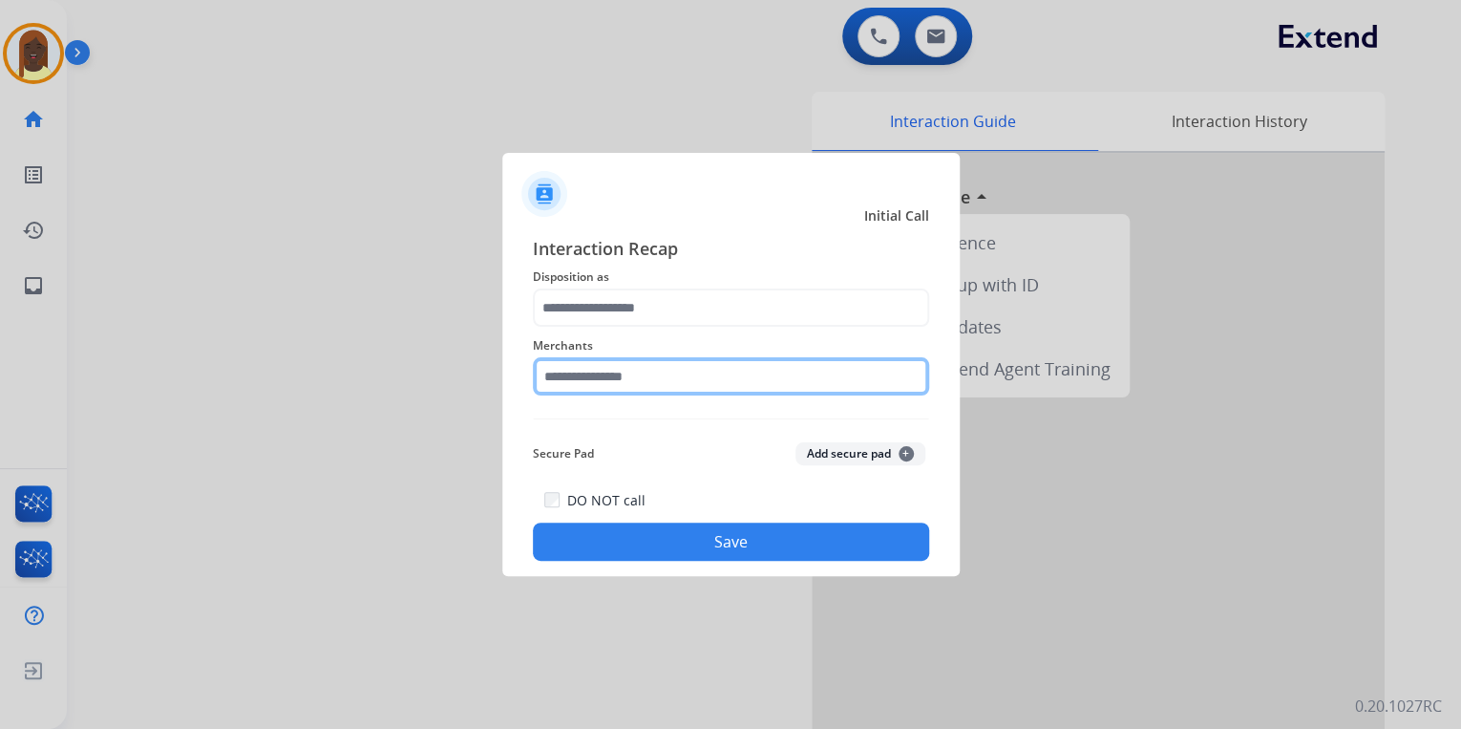
click at [621, 376] on input "text" at bounding box center [731, 376] width 396 height 38
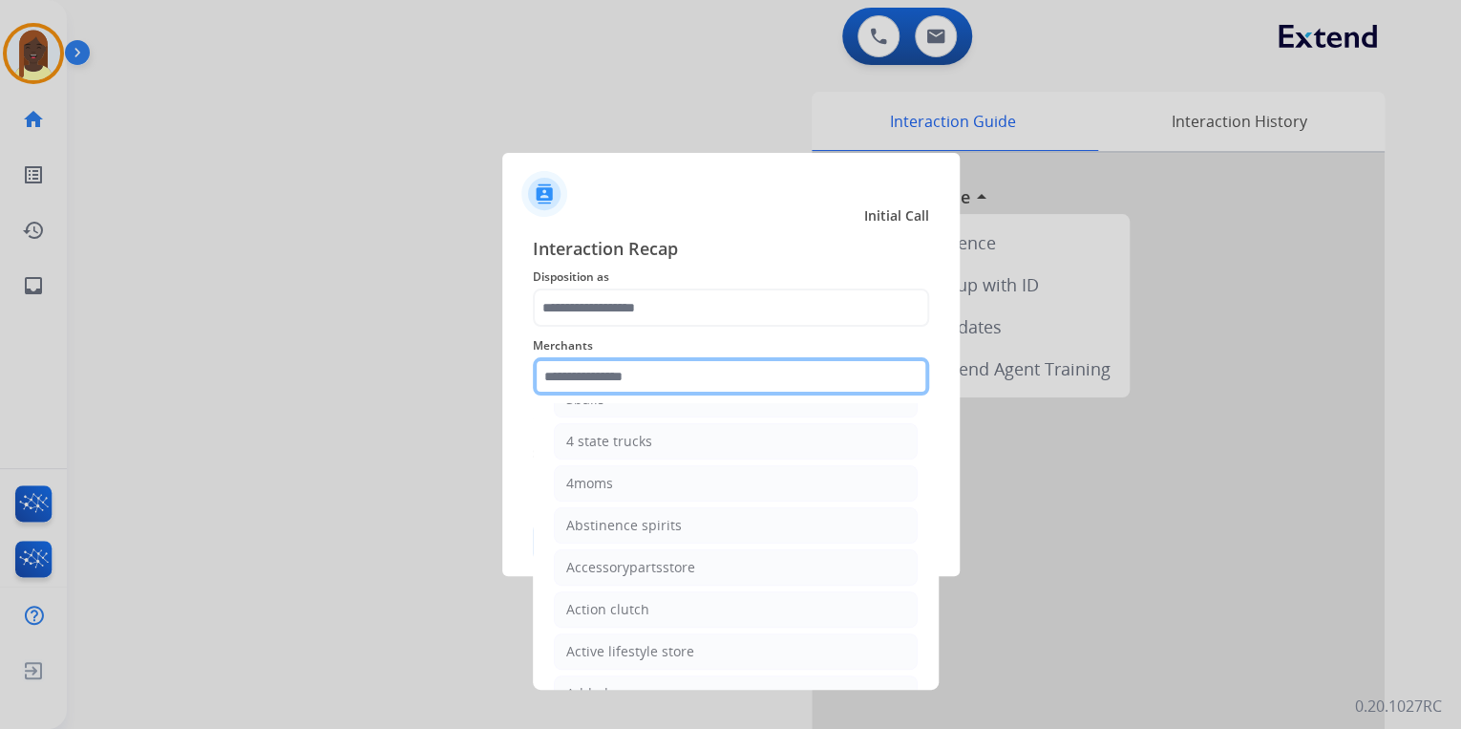
scroll to position [306, 0]
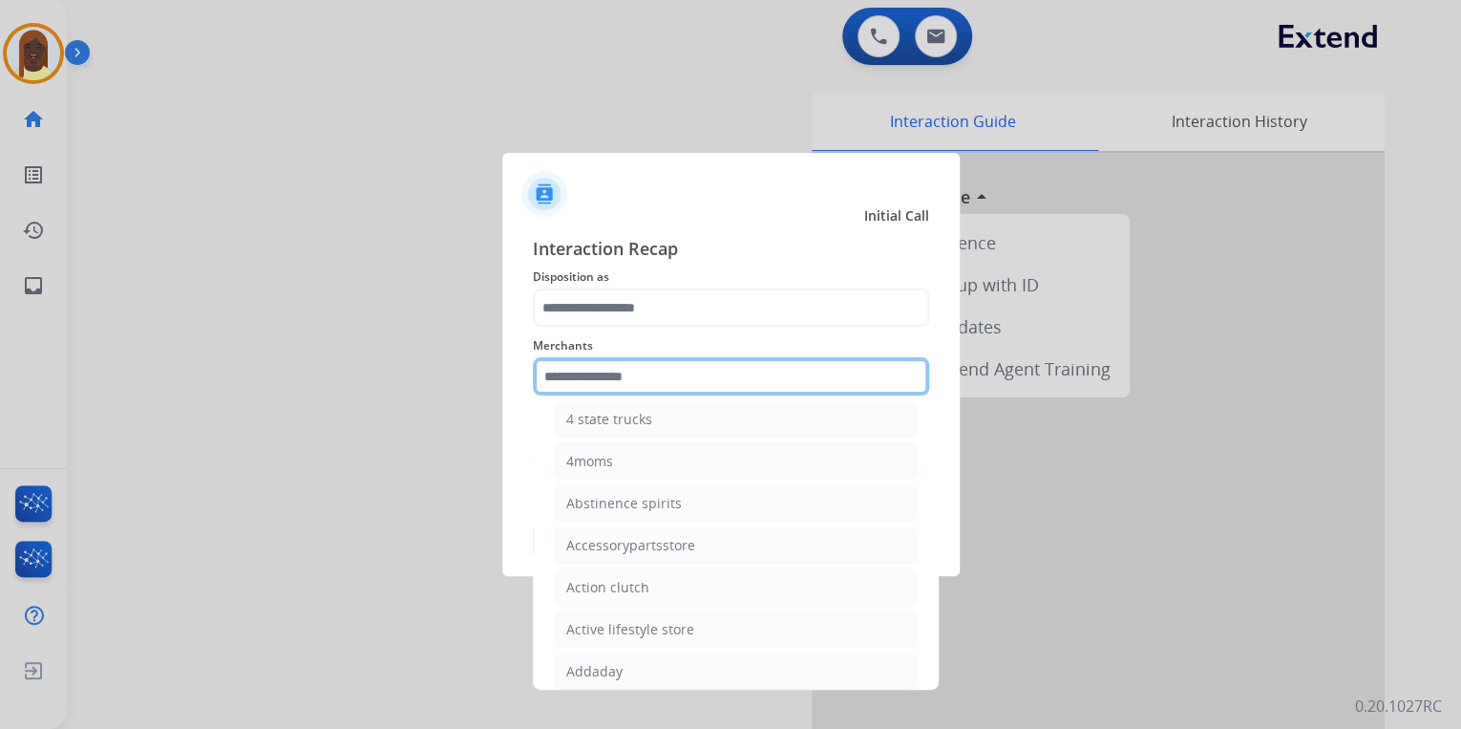
click at [596, 368] on input "text" at bounding box center [731, 376] width 396 height 38
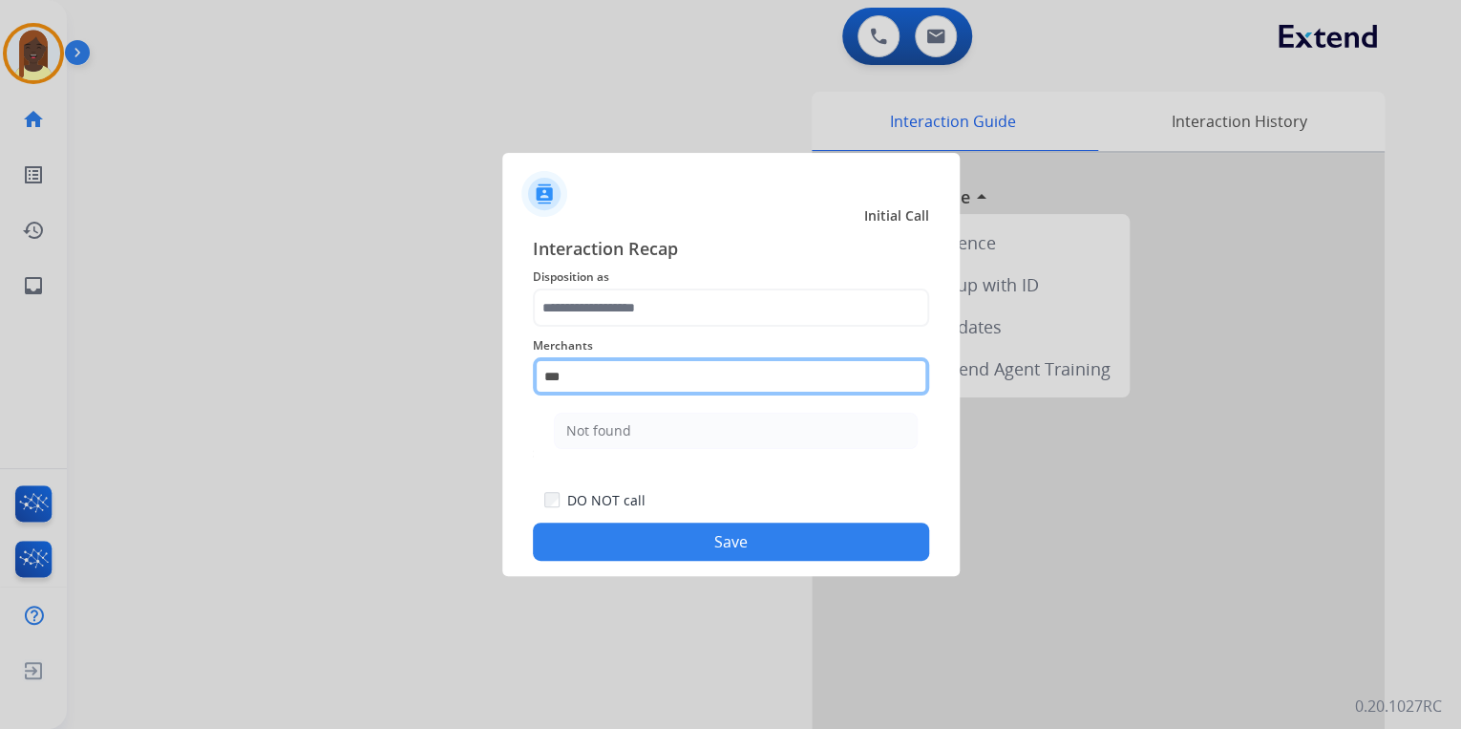
scroll to position [0, 0]
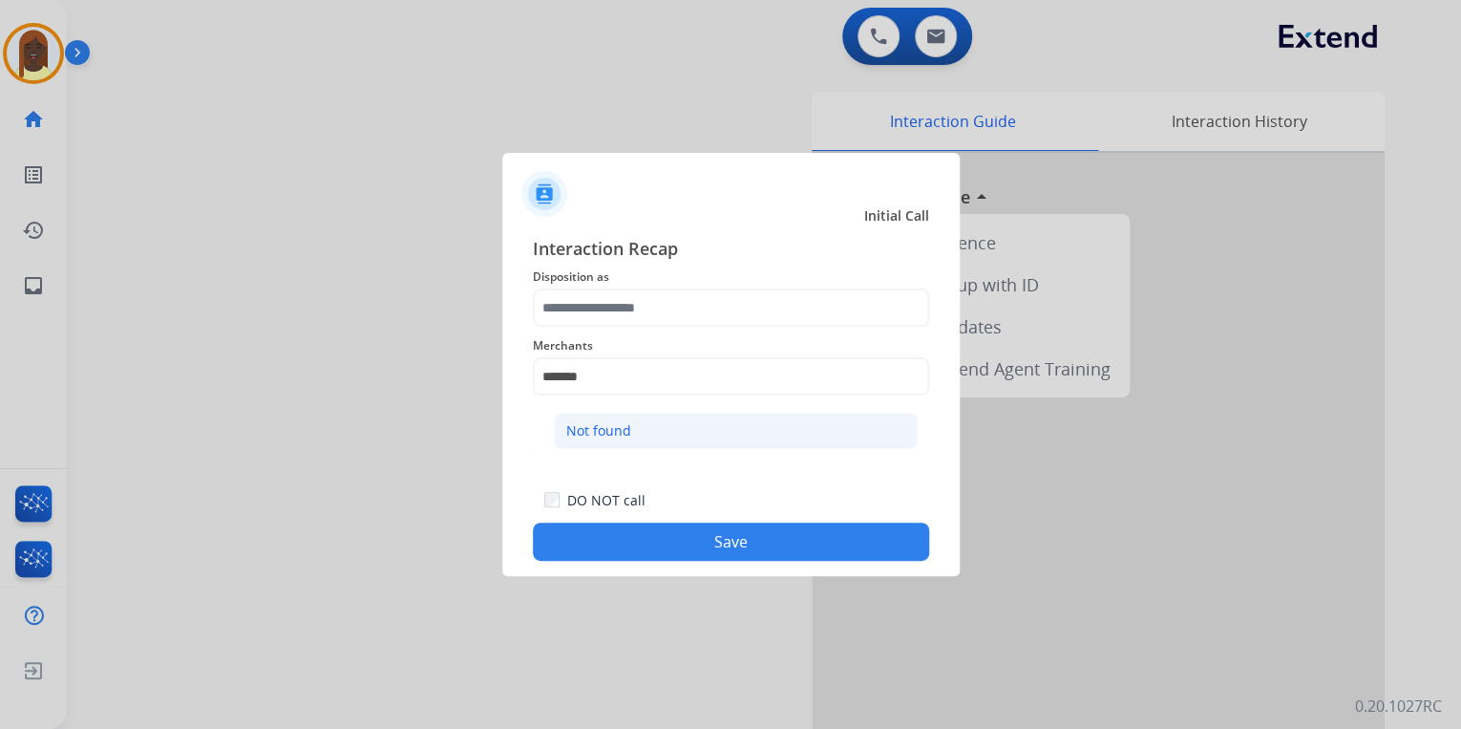
click at [590, 429] on div "Not found" at bounding box center [598, 430] width 65 height 19
type input "*********"
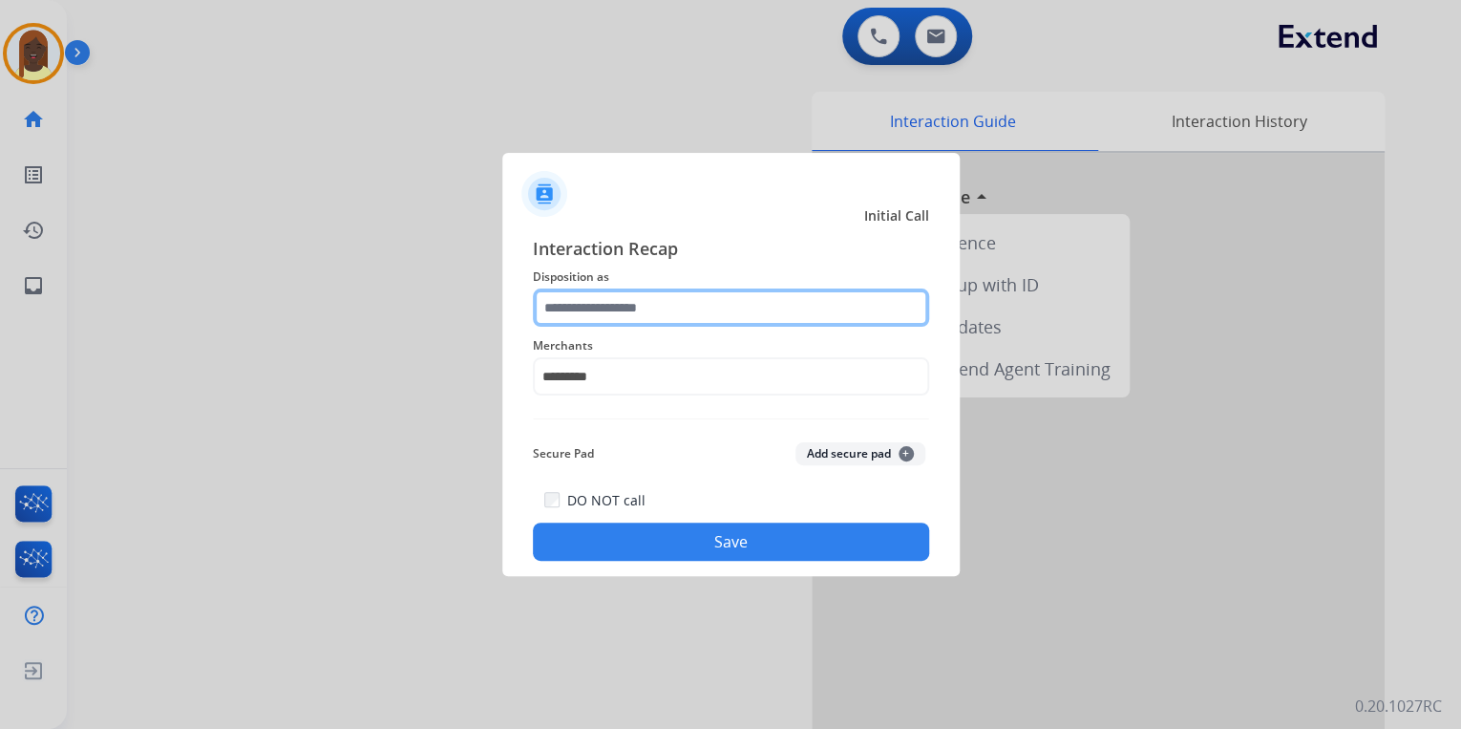
click at [610, 307] on input "text" at bounding box center [731, 307] width 396 height 38
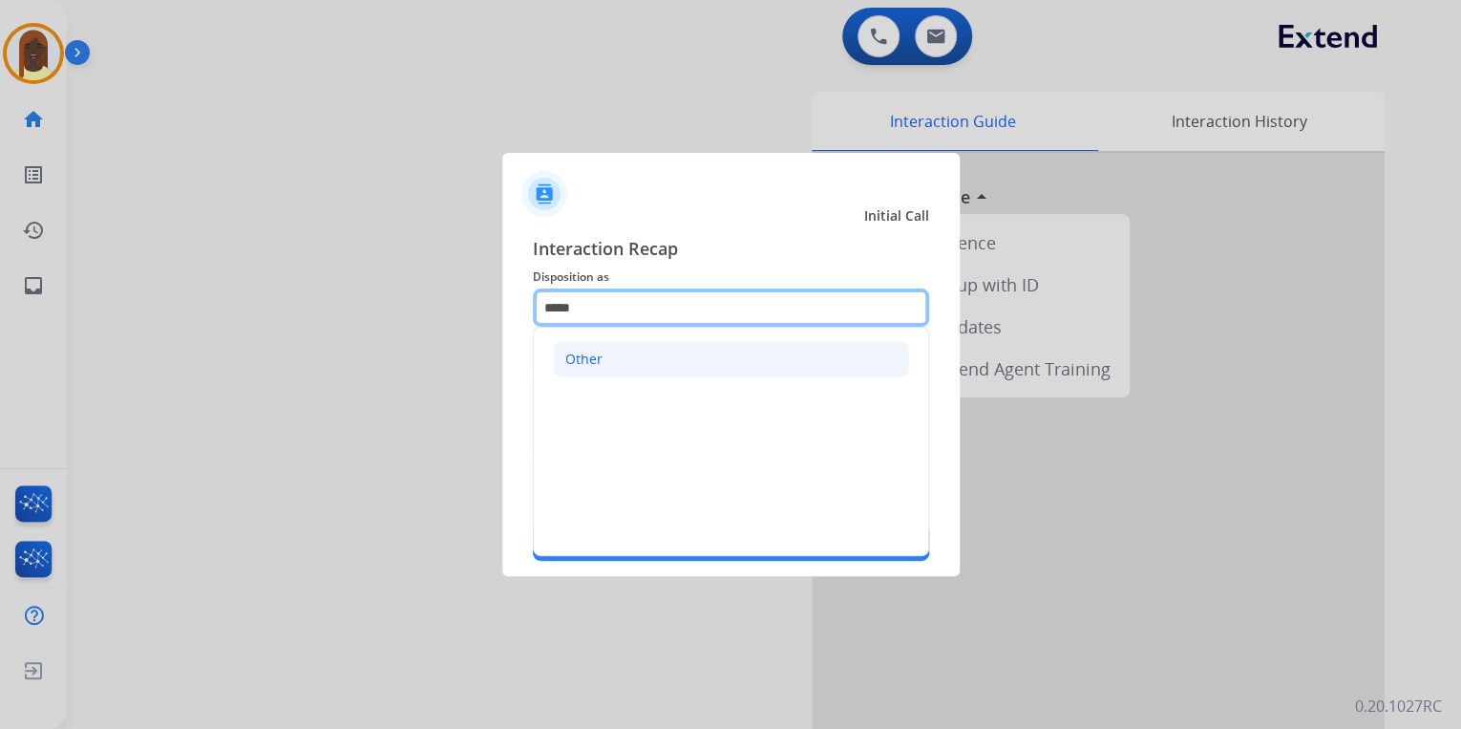
type input "*****"
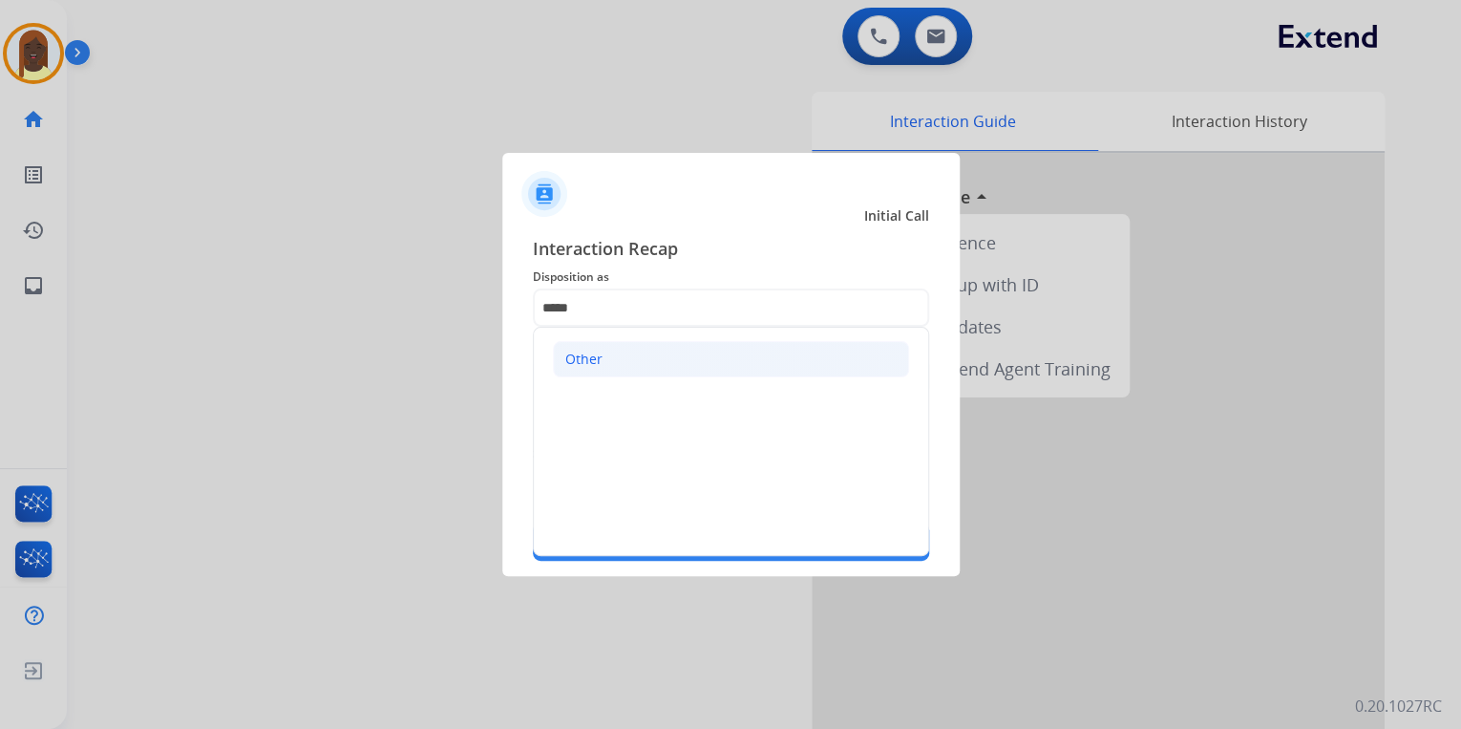
click at [581, 348] on li "Other" at bounding box center [731, 359] width 356 height 36
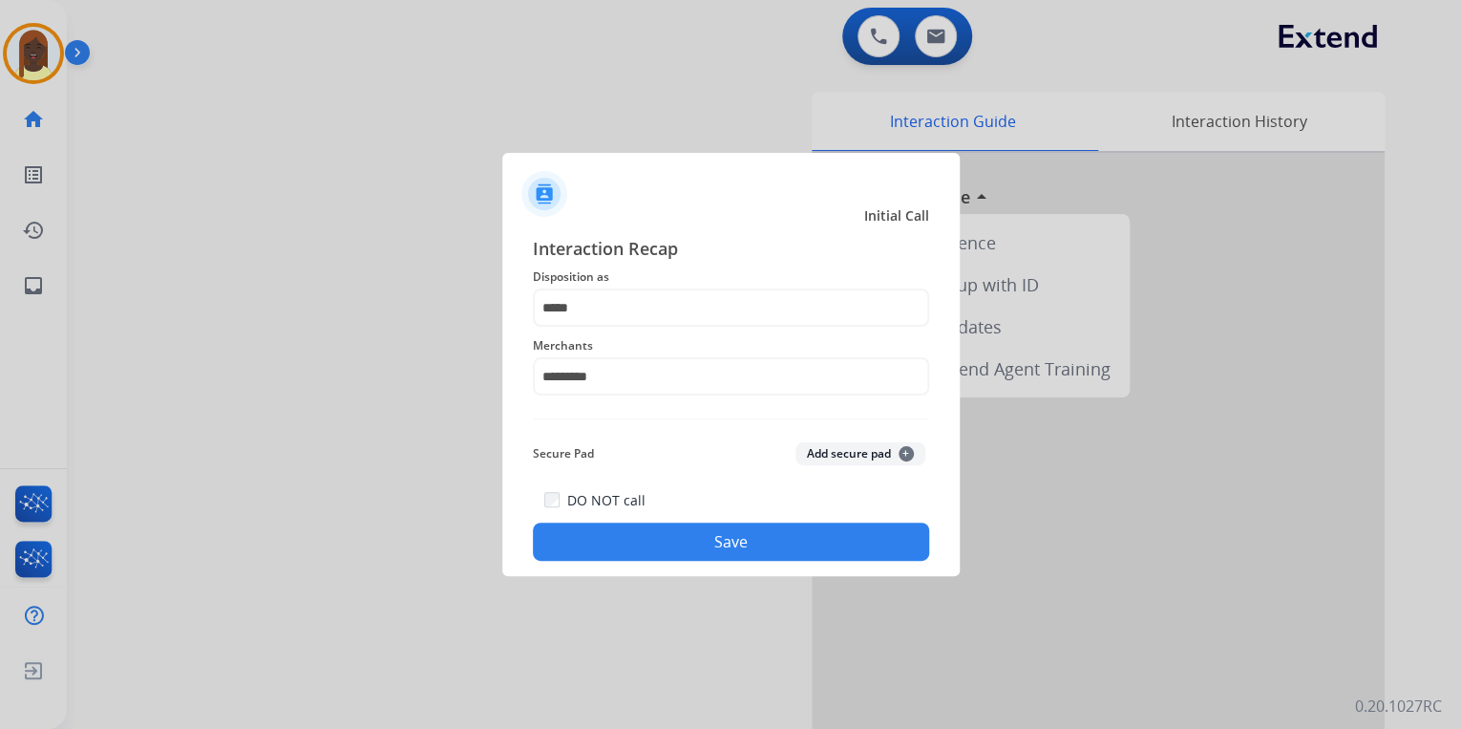
drag, startPoint x: 662, startPoint y: 543, endPoint x: 671, endPoint y: 502, distance: 41.0
click at [665, 541] on button "Save" at bounding box center [731, 541] width 396 height 38
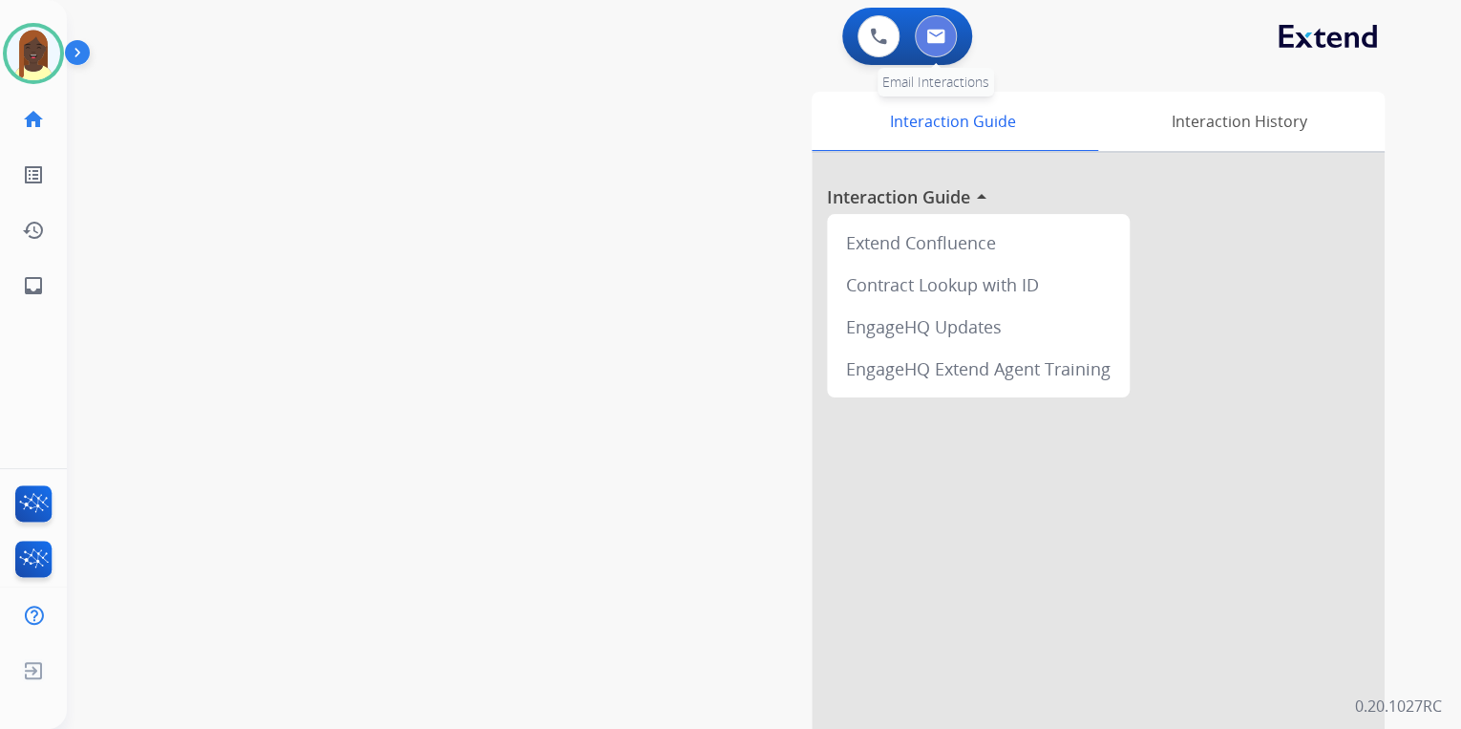
click at [940, 40] on img at bounding box center [936, 36] width 19 height 15
select select "**********"
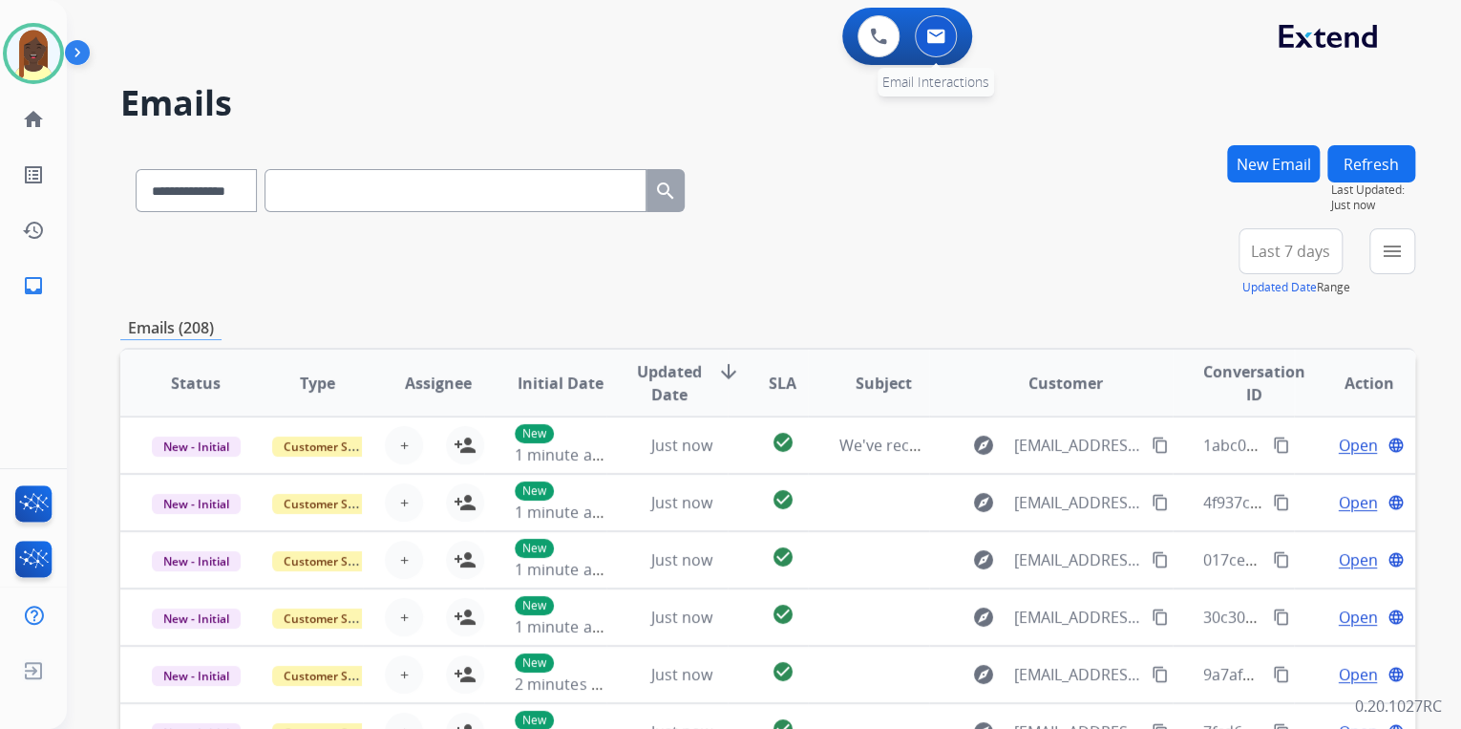
click at [932, 46] on button at bounding box center [936, 36] width 42 height 42
click at [1207, 273] on div "+92" at bounding box center [1201, 259] width 46 height 46
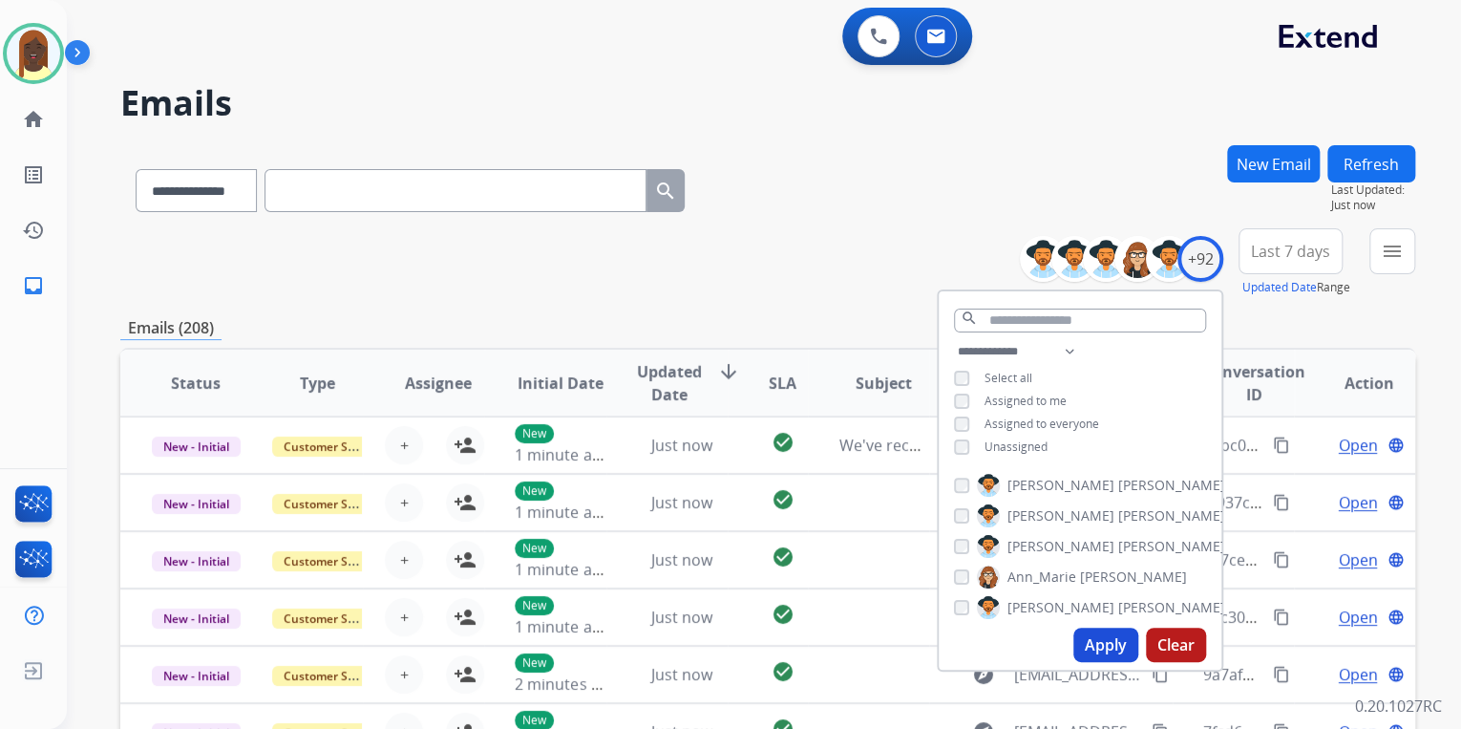
click at [1106, 650] on button "Apply" at bounding box center [1106, 645] width 65 height 34
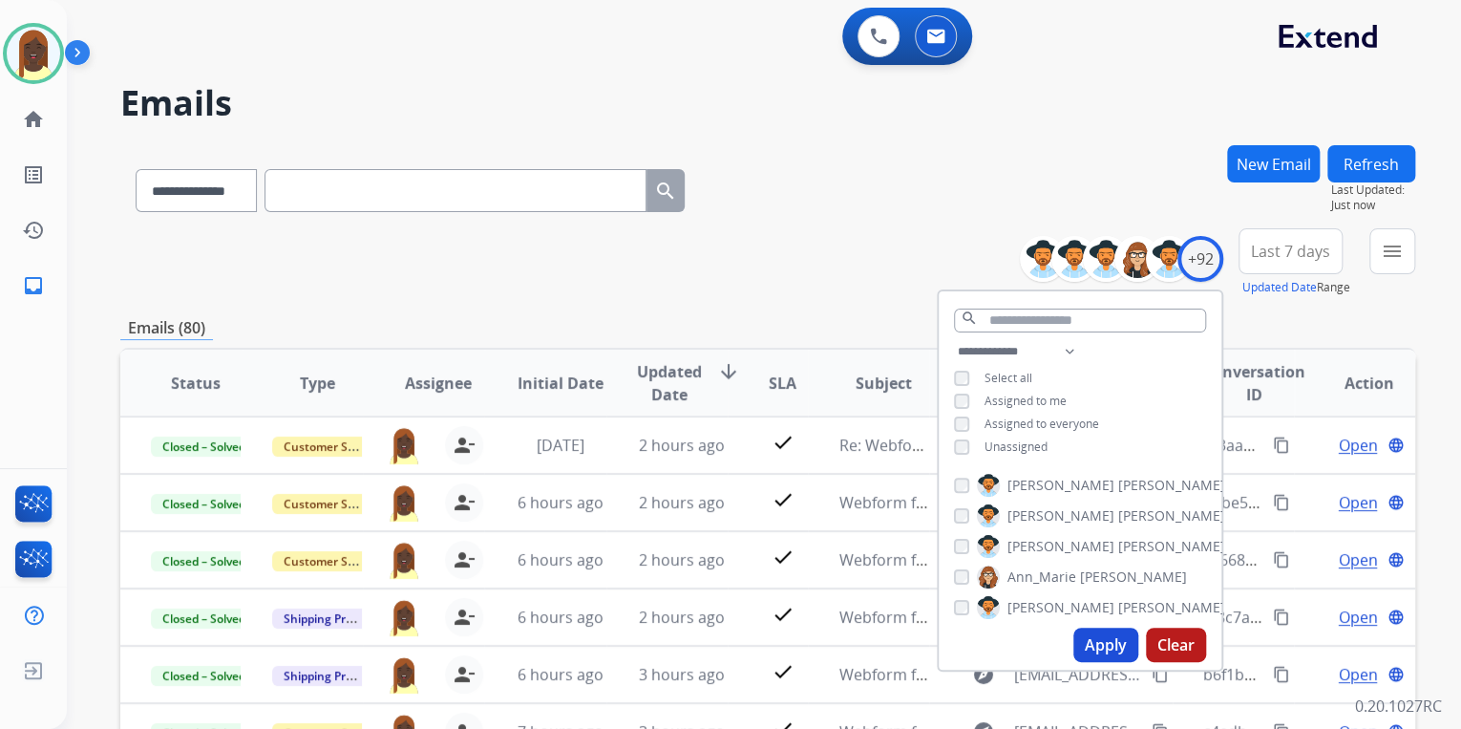
click at [839, 222] on div "**********" at bounding box center [767, 186] width 1295 height 83
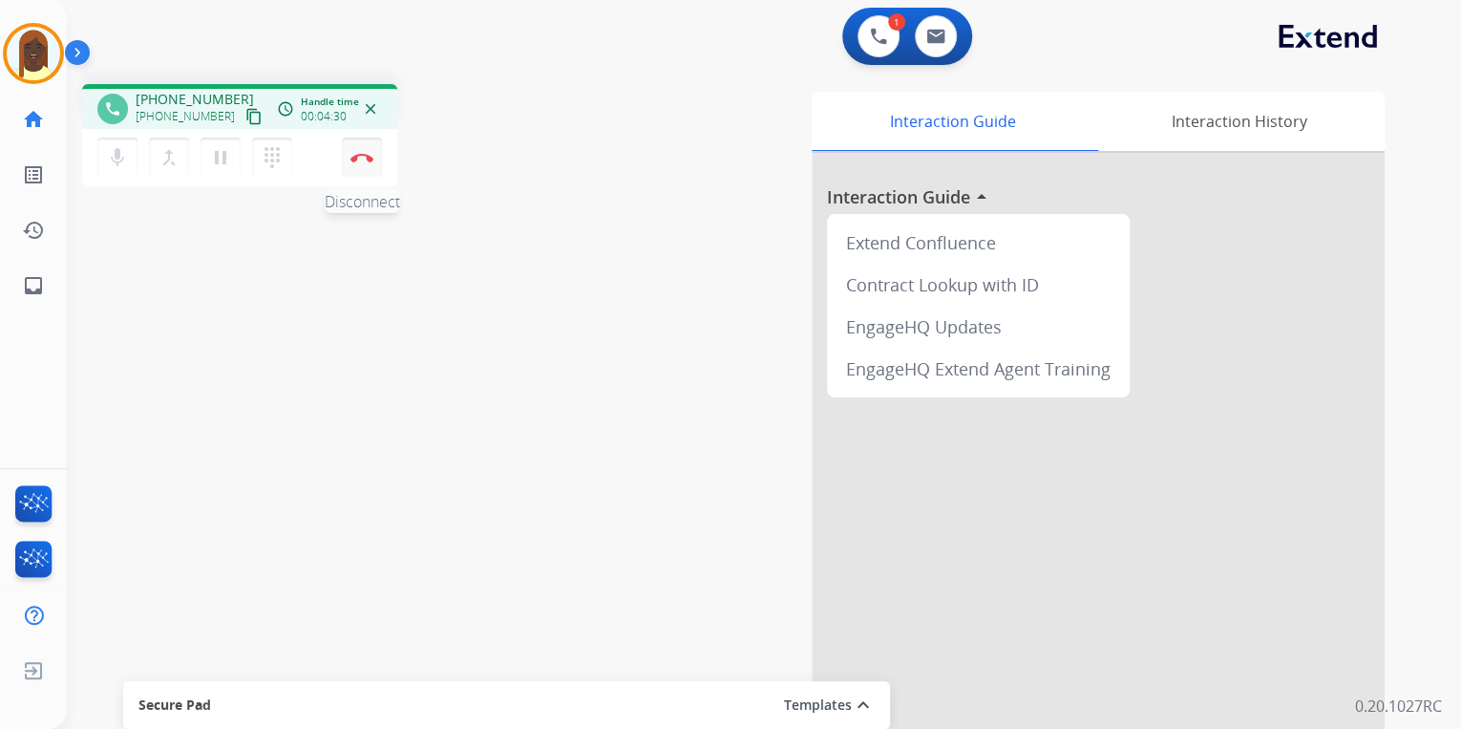
click at [354, 160] on img at bounding box center [362, 158] width 23 height 10
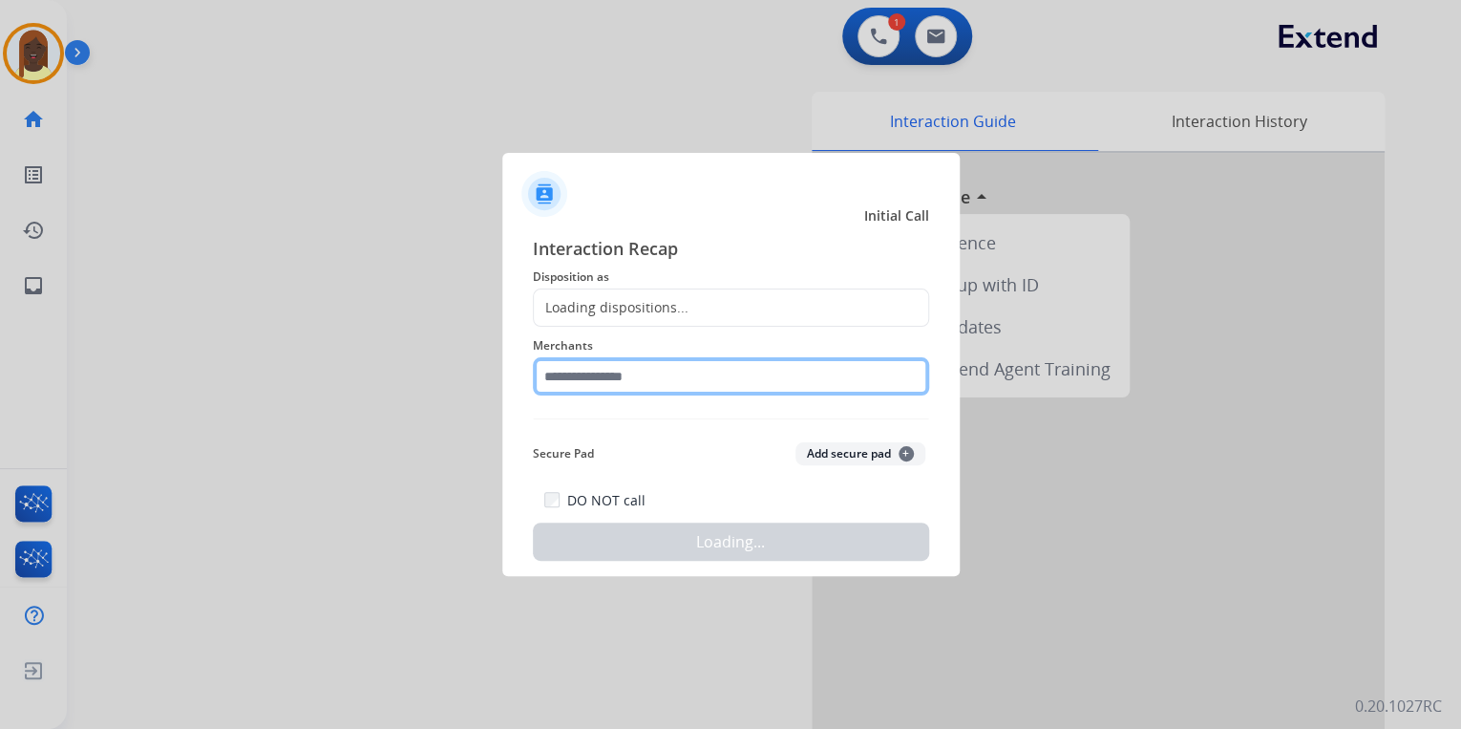
click at [578, 375] on input "text" at bounding box center [731, 376] width 396 height 38
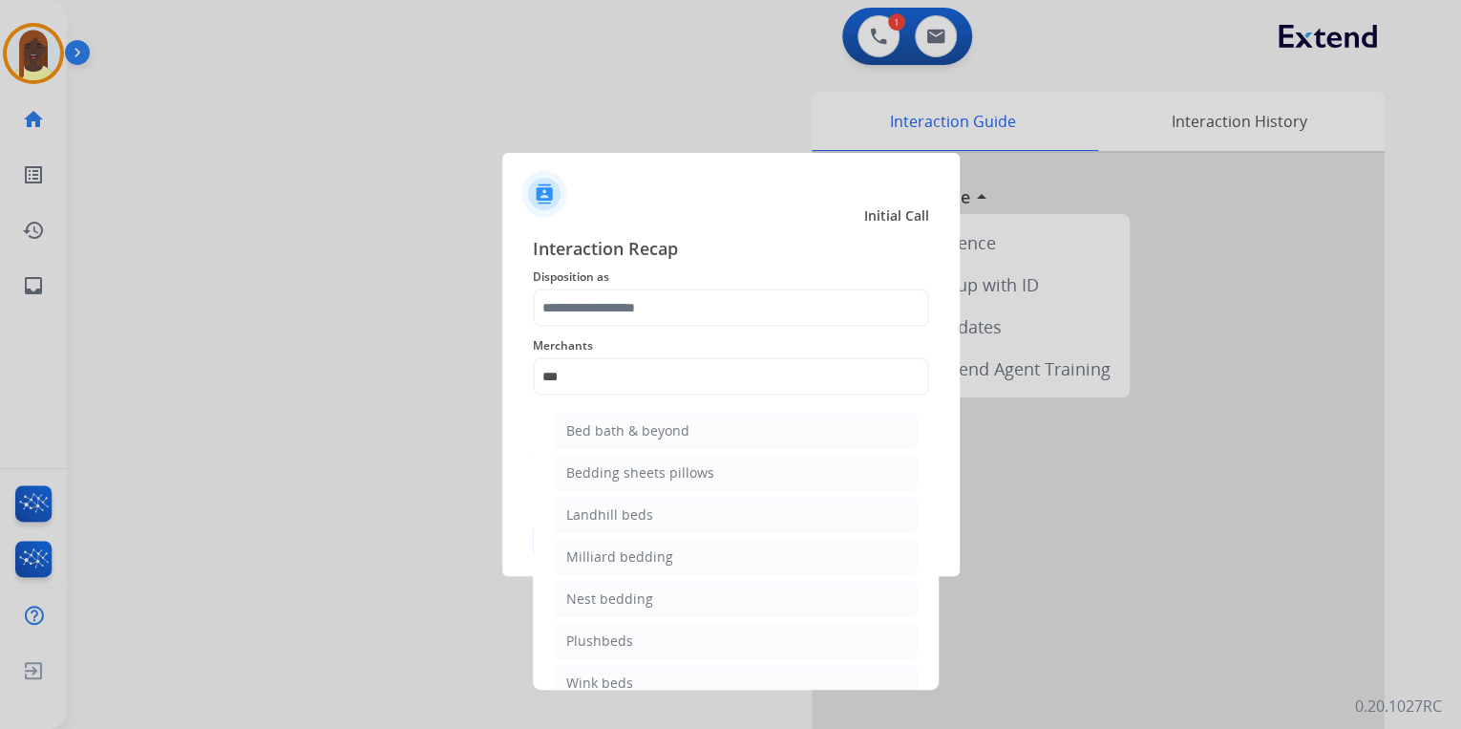
click at [619, 428] on div "Bed bath & beyond" at bounding box center [627, 430] width 123 height 19
type input "**********"
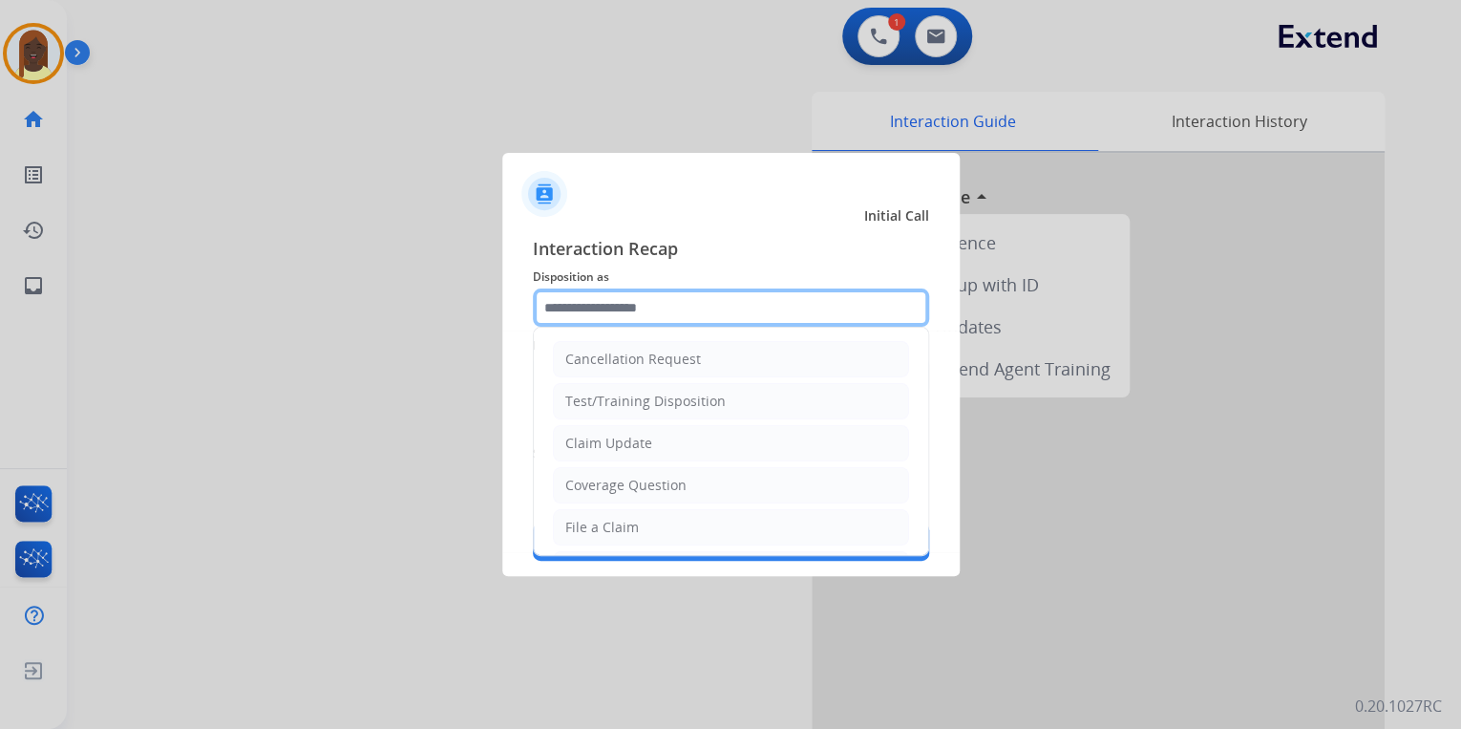
click at [600, 309] on input "text" at bounding box center [731, 307] width 396 height 38
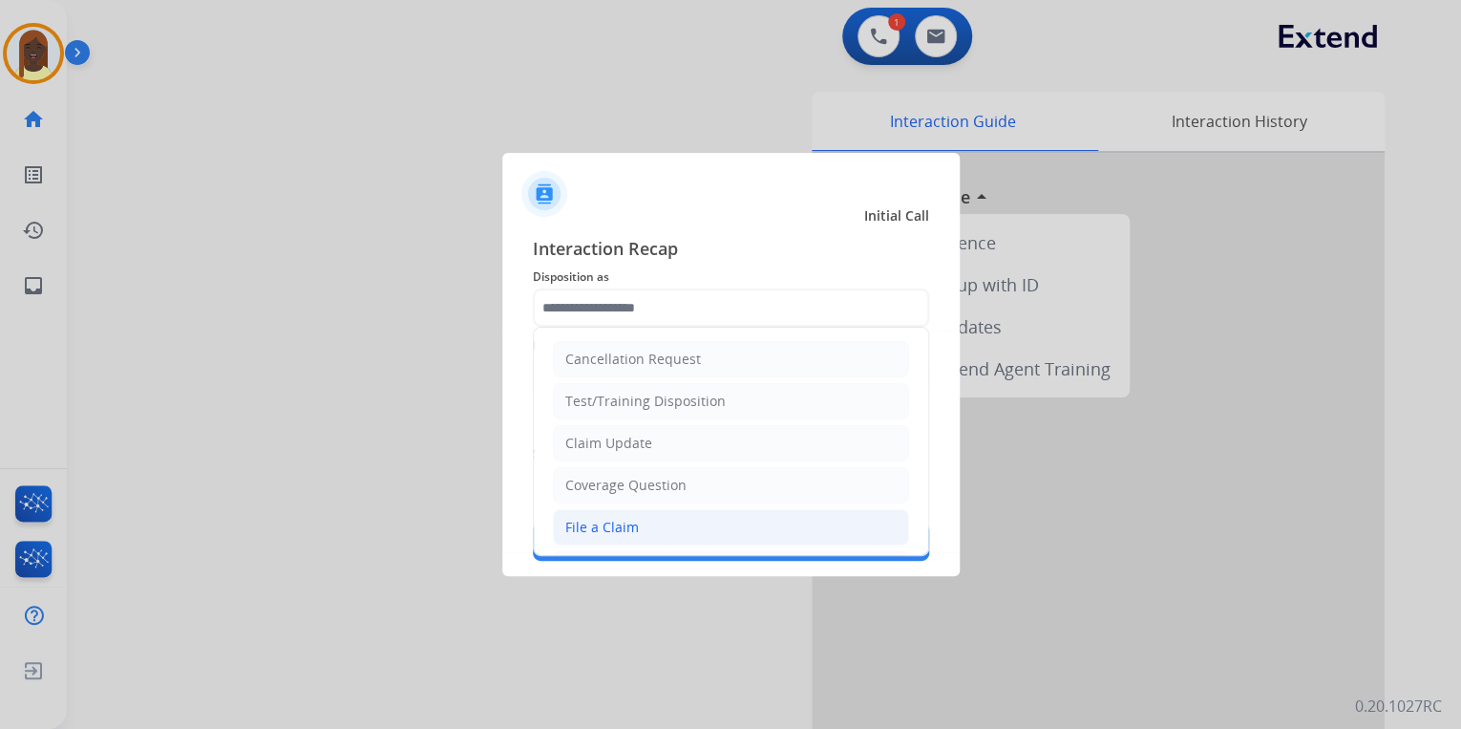
click at [621, 523] on div "File a Claim" at bounding box center [602, 527] width 74 height 19
type input "**********"
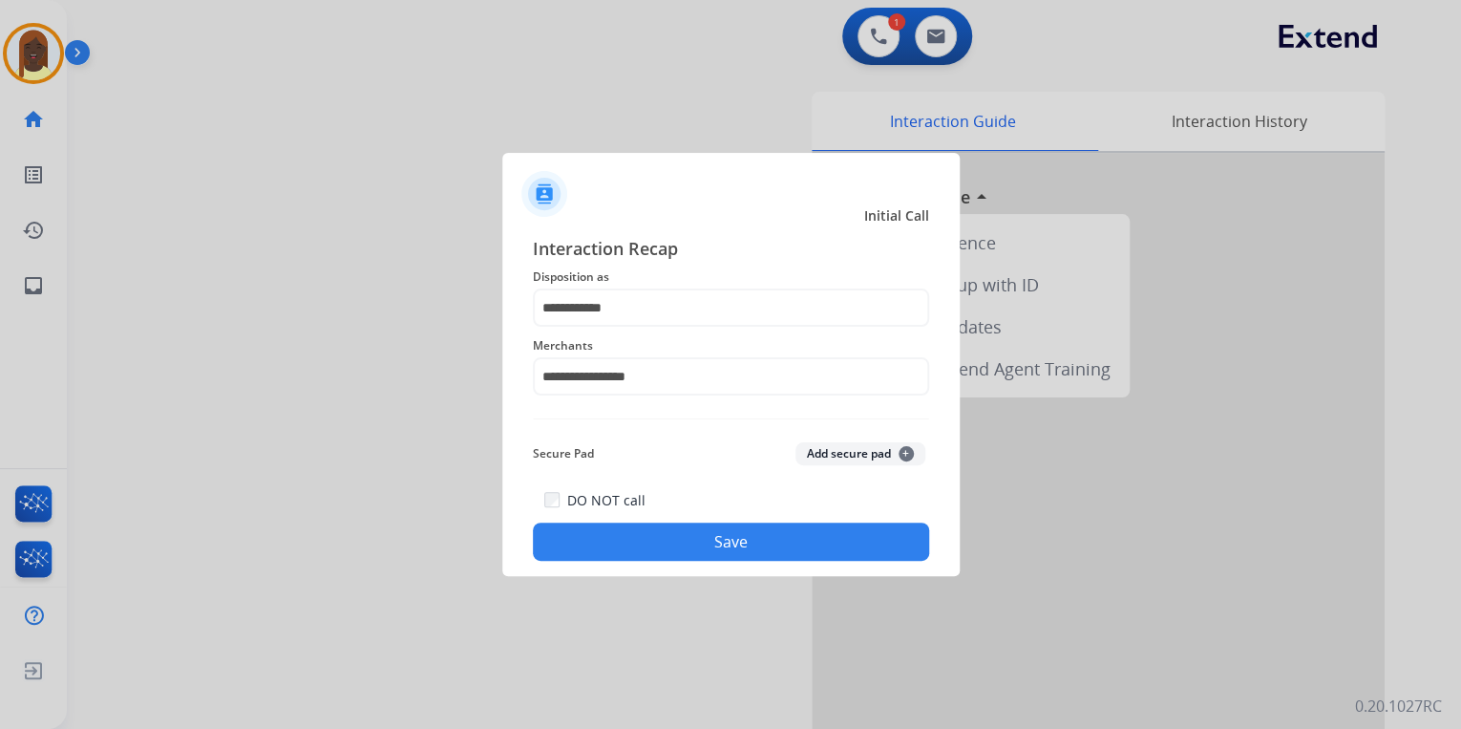
click at [652, 544] on button "Save" at bounding box center [731, 541] width 396 height 38
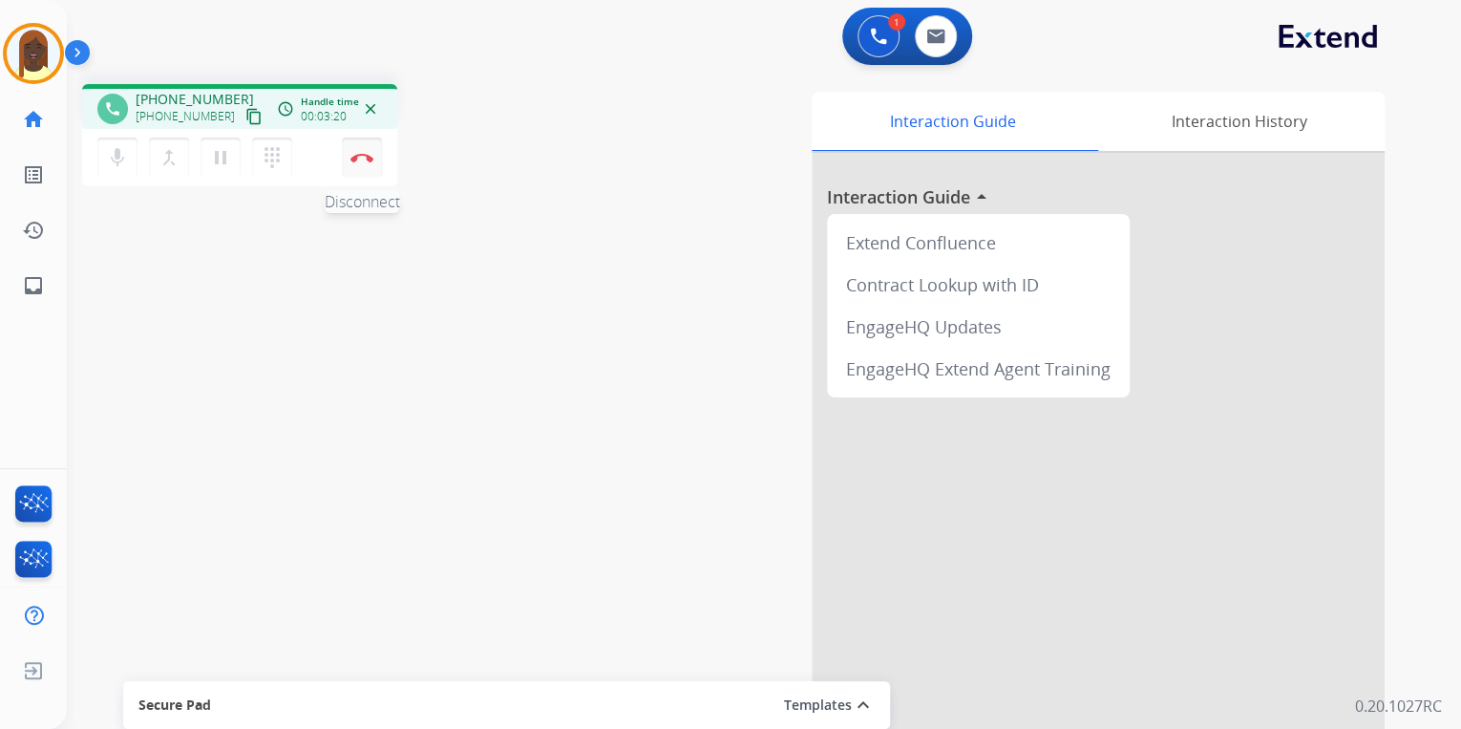
click at [354, 163] on button "Disconnect" at bounding box center [362, 158] width 40 height 40
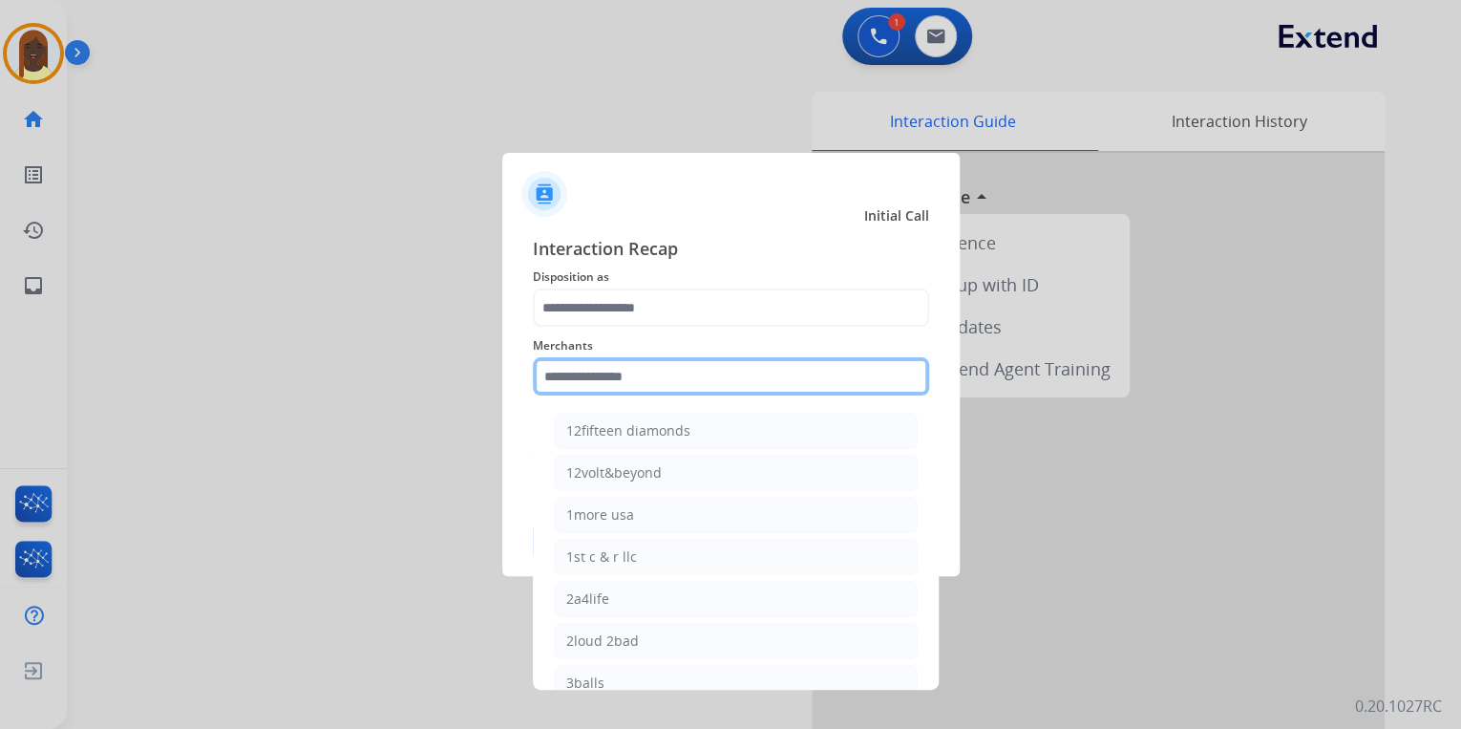
click at [565, 384] on input "text" at bounding box center [731, 376] width 396 height 38
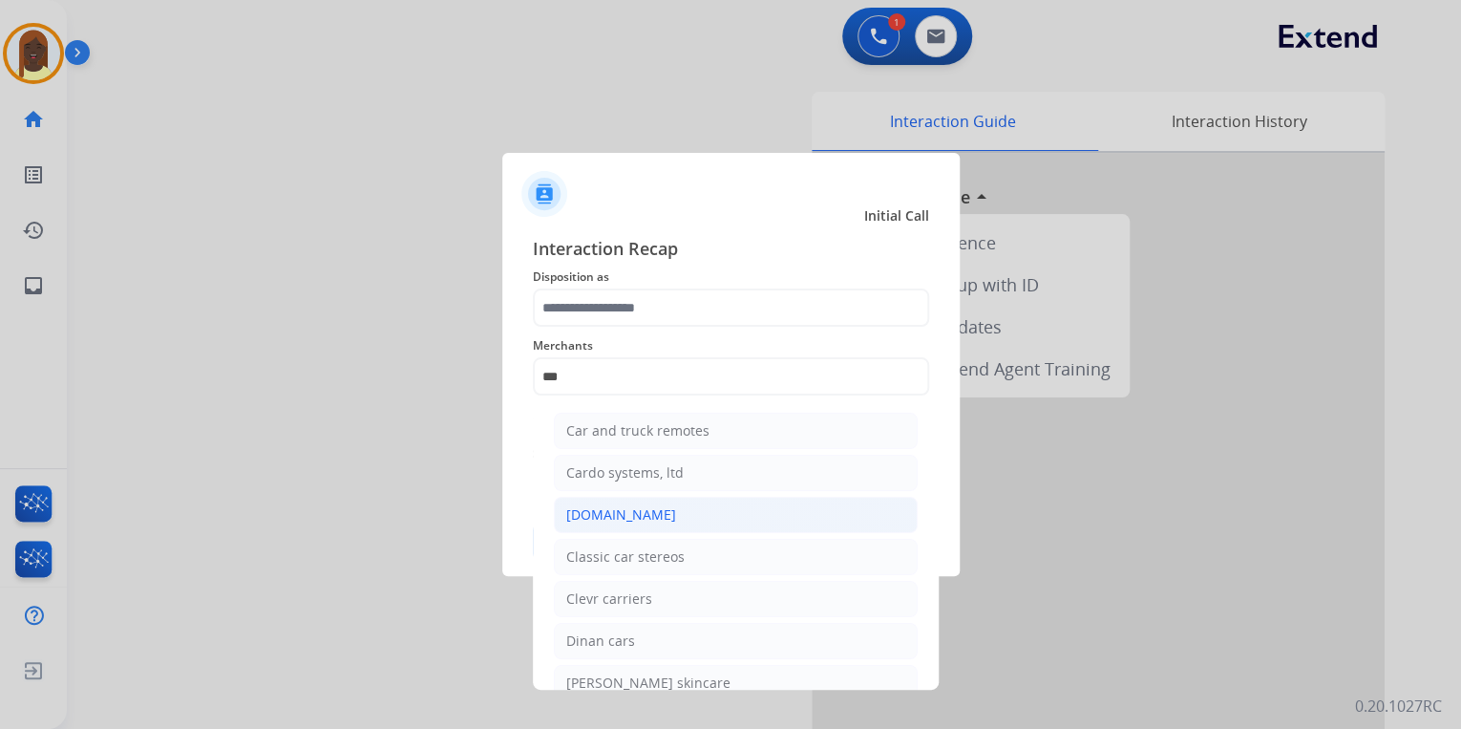
click at [604, 513] on div "[DOMAIN_NAME]" at bounding box center [621, 514] width 110 height 19
type input "**********"
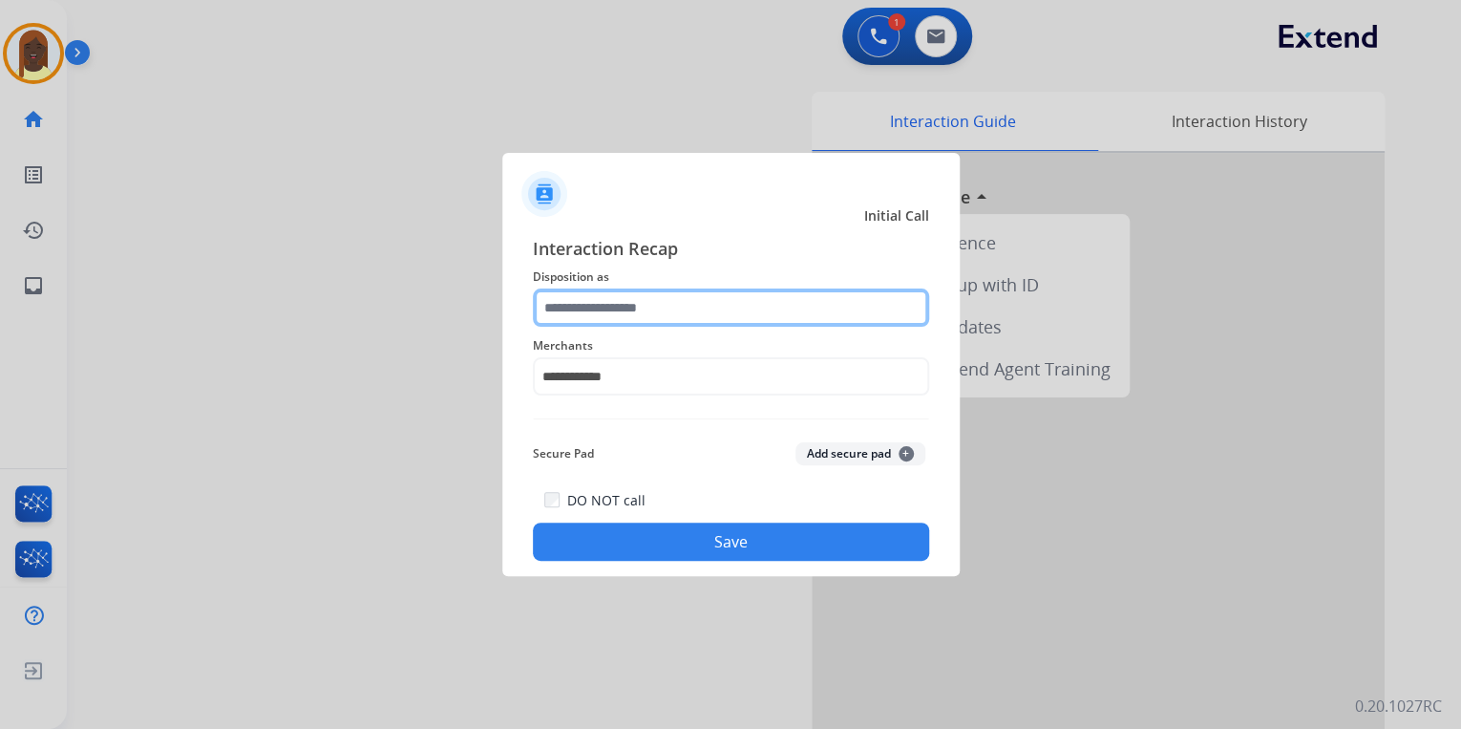
click at [606, 306] on input "text" at bounding box center [731, 307] width 396 height 38
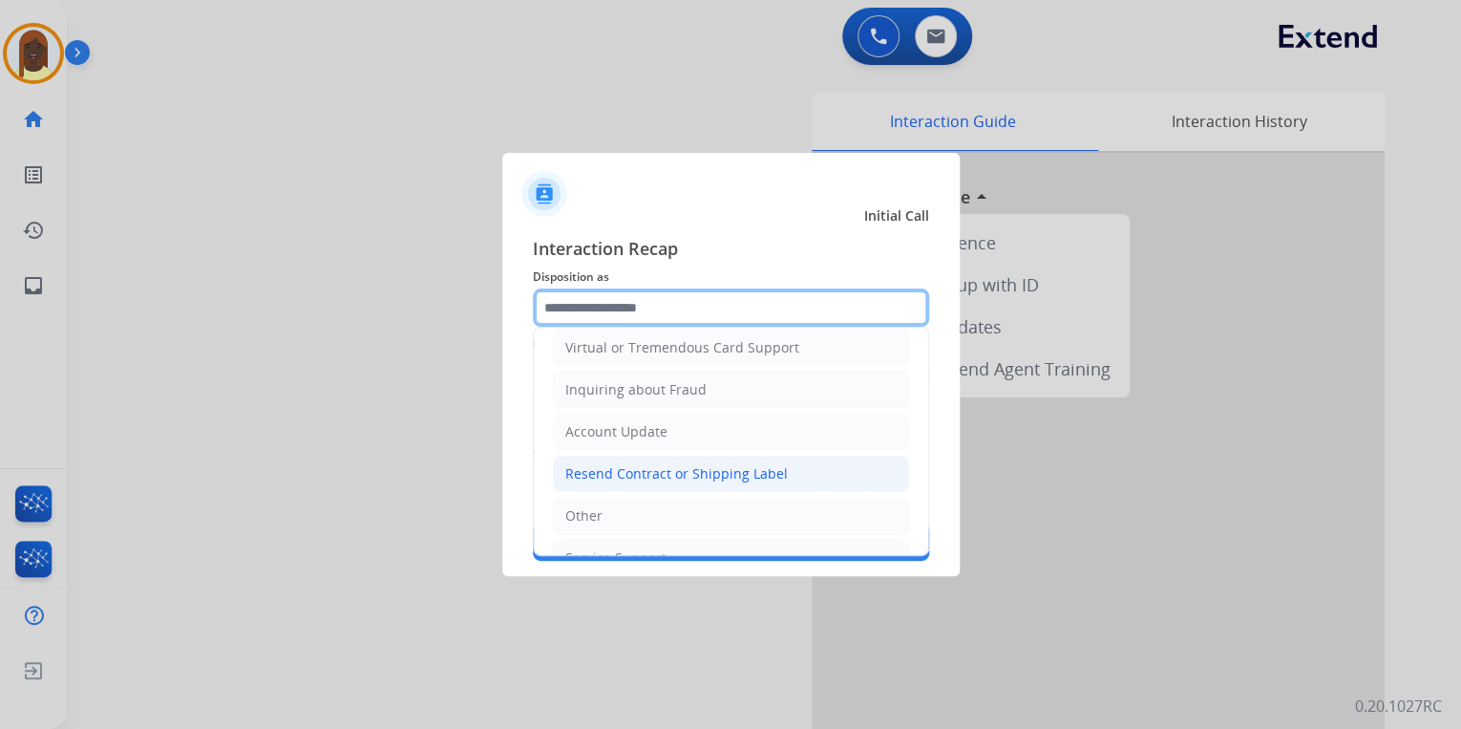
scroll to position [292, 0]
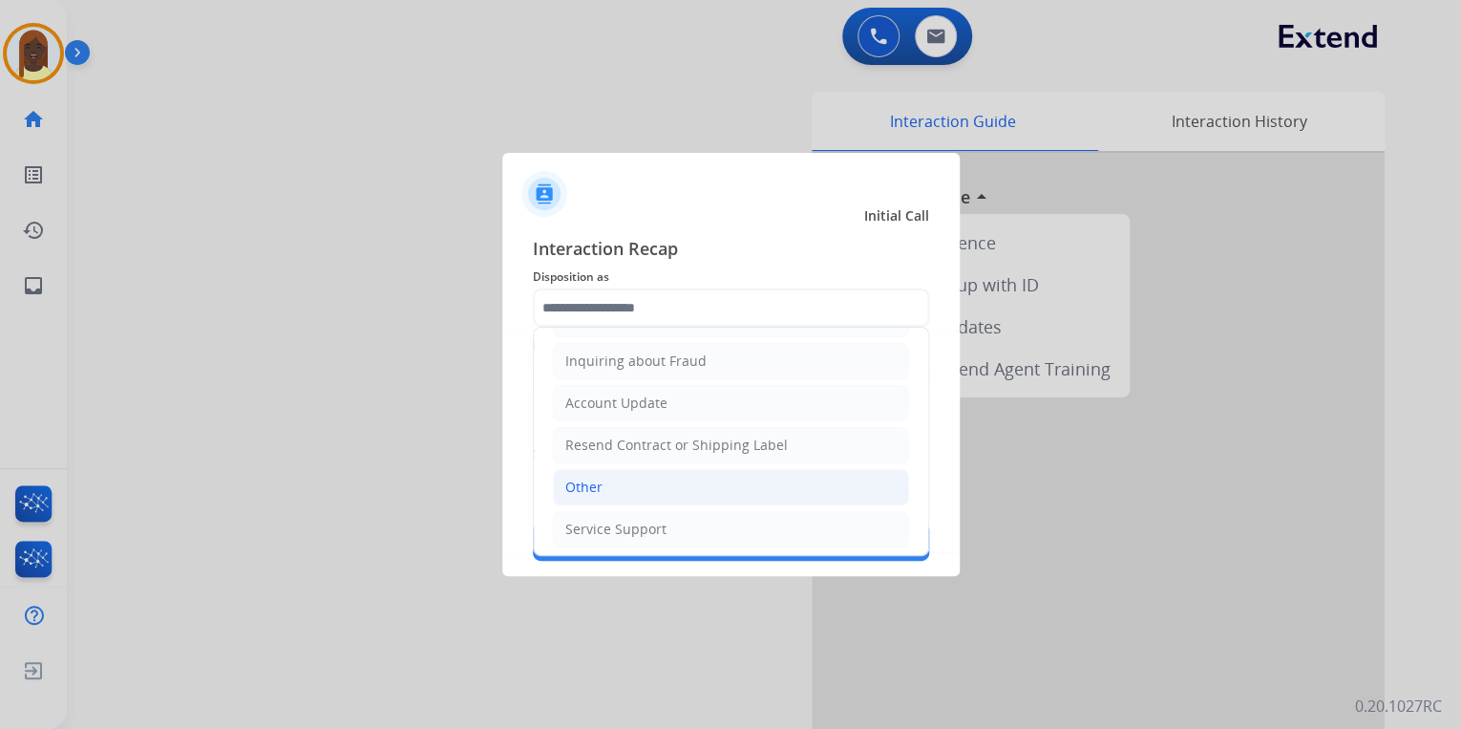
click at [594, 481] on div "Other" at bounding box center [583, 487] width 37 height 19
type input "*****"
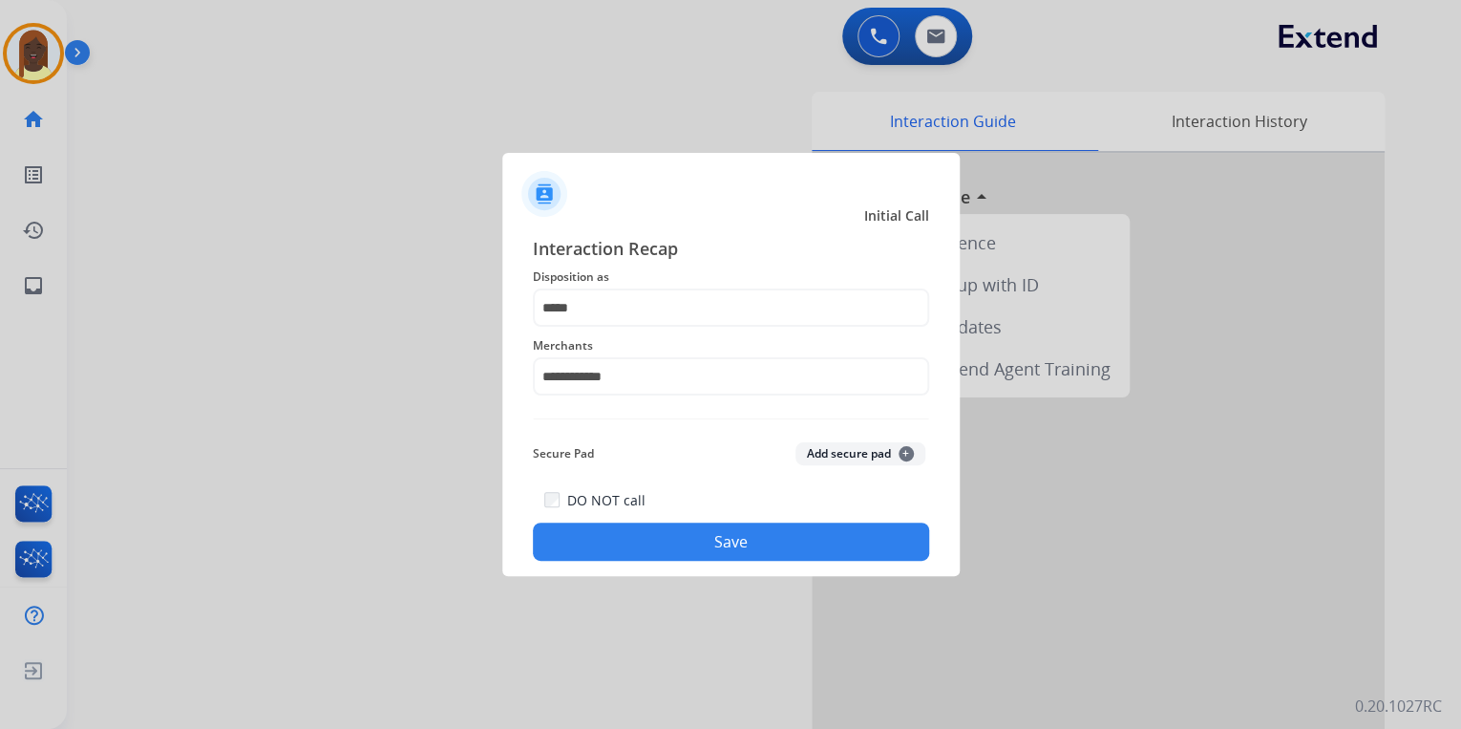
drag, startPoint x: 668, startPoint y: 548, endPoint x: 634, endPoint y: 522, distance: 42.8
click at [662, 542] on button "Save" at bounding box center [731, 541] width 396 height 38
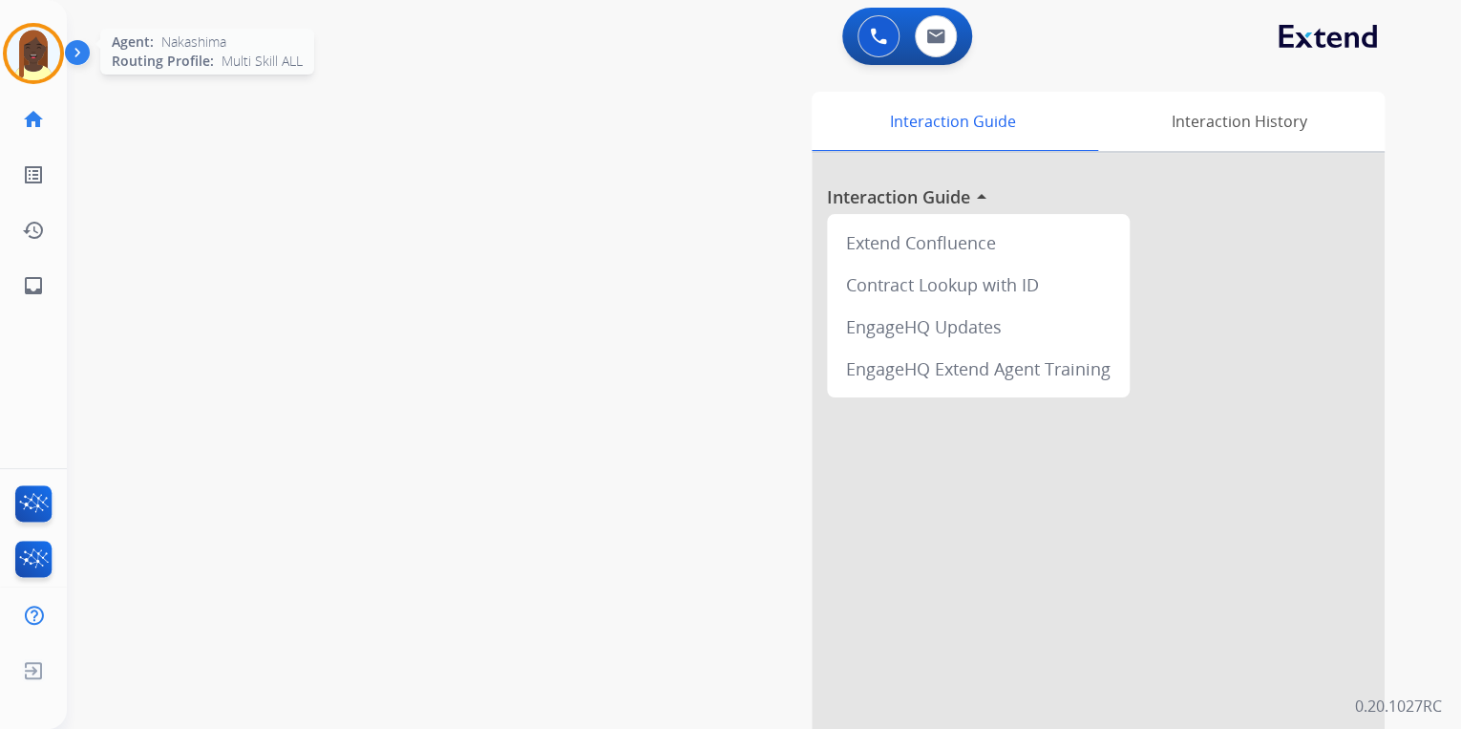
click at [39, 66] on img at bounding box center [33, 53] width 53 height 53
click at [47, 70] on img at bounding box center [33, 53] width 53 height 53
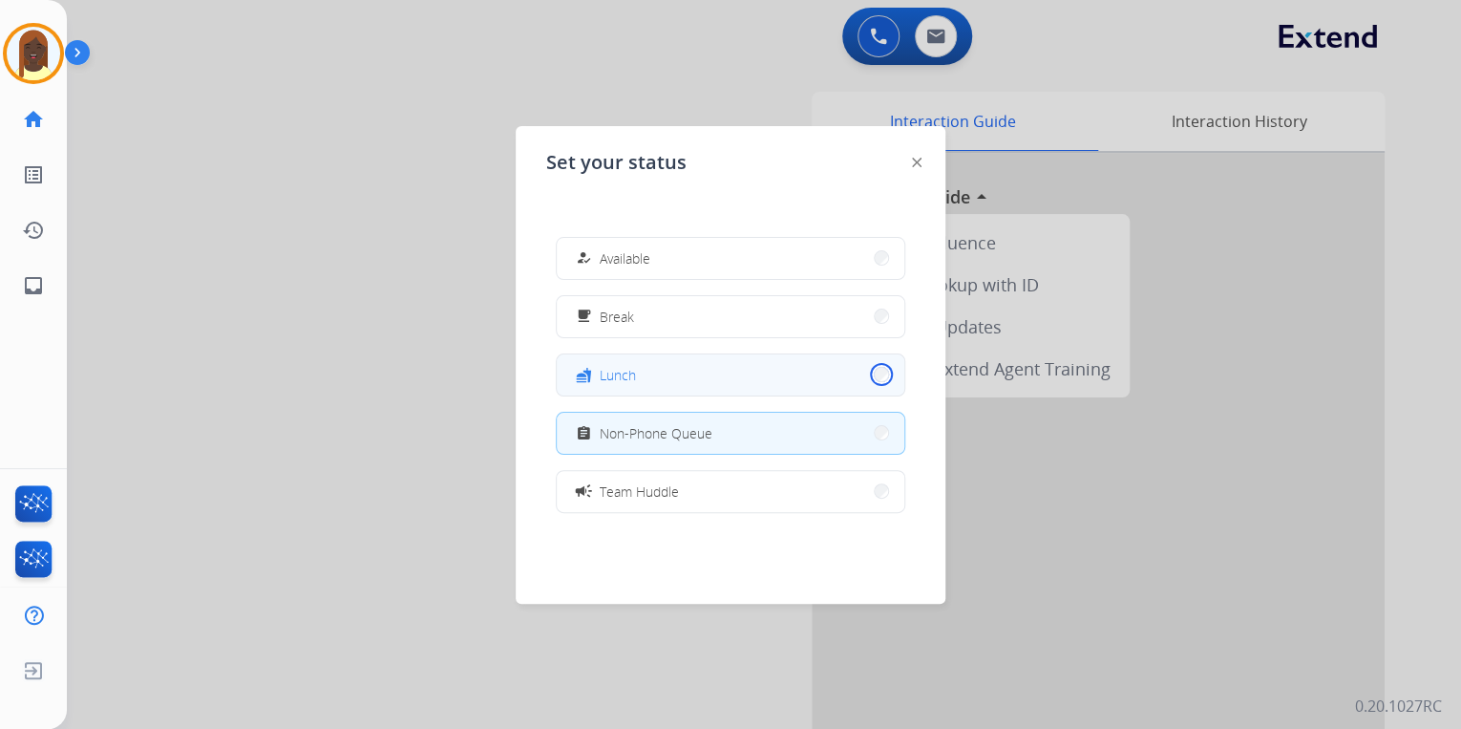
click at [867, 369] on button "fastfood Lunch" at bounding box center [731, 374] width 348 height 41
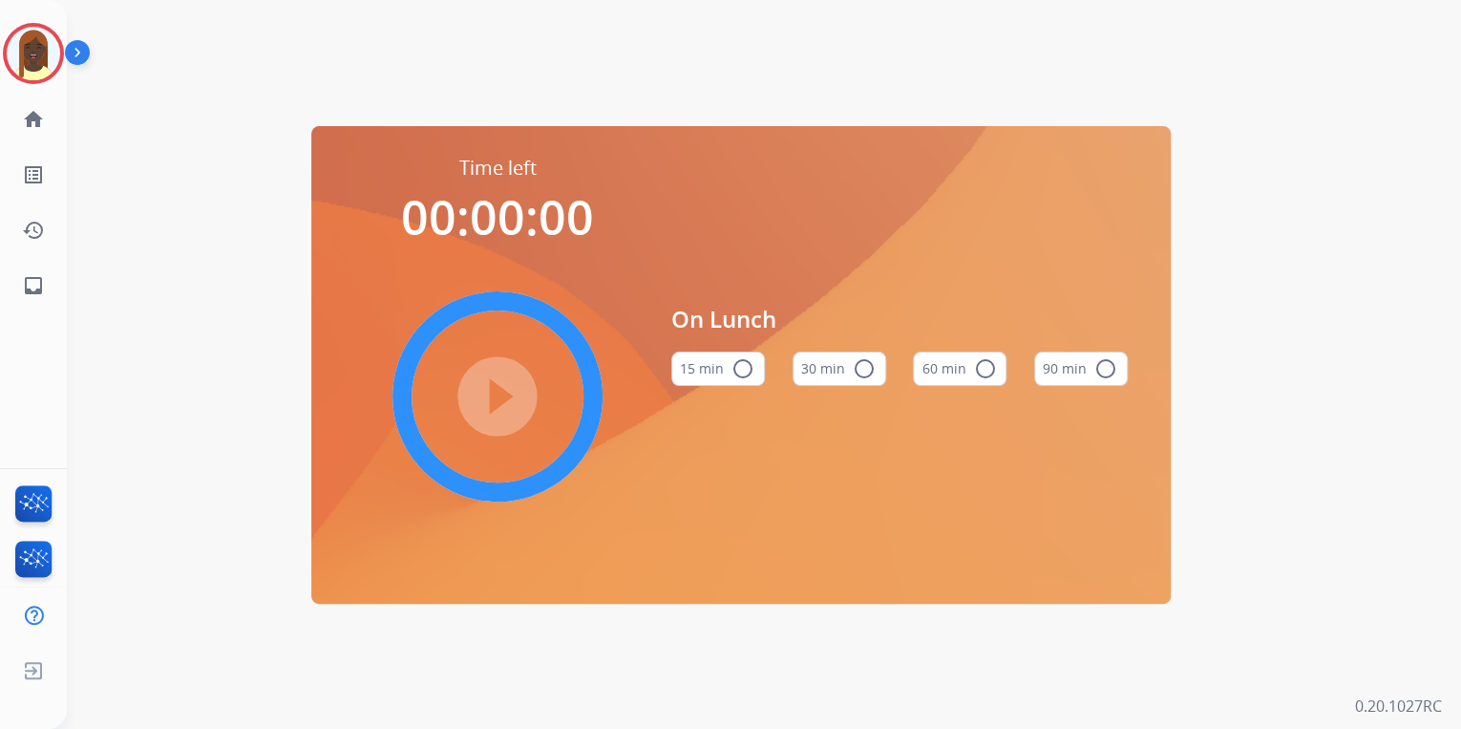
click at [986, 362] on mat-icon "radio_button_unchecked" at bounding box center [984, 368] width 23 height 23
click at [496, 390] on mat-icon "play_circle_filled" at bounding box center [497, 396] width 23 height 23
